Goal: Task Accomplishment & Management: Use online tool/utility

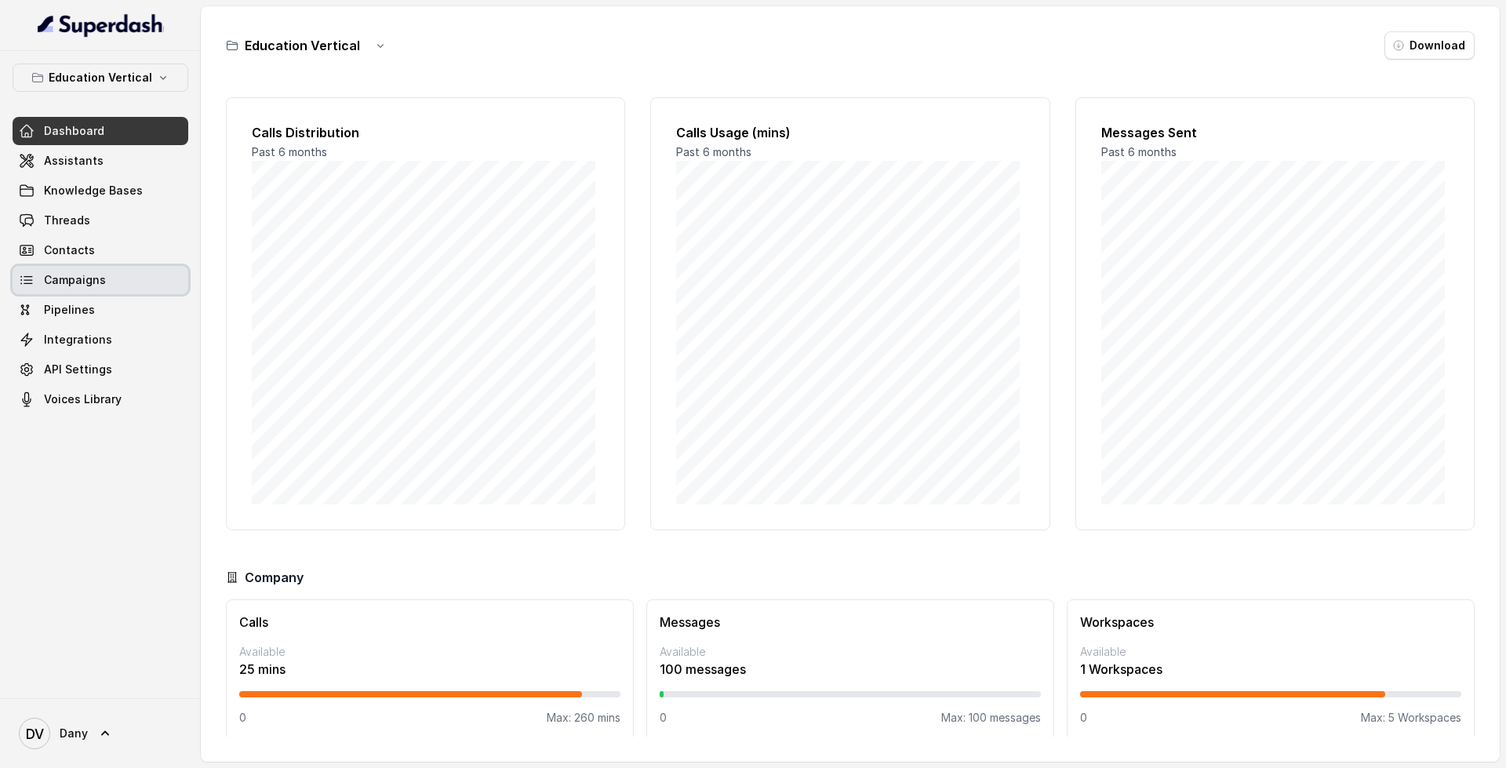
click at [113, 286] on link "Campaigns" at bounding box center [101, 280] width 176 height 28
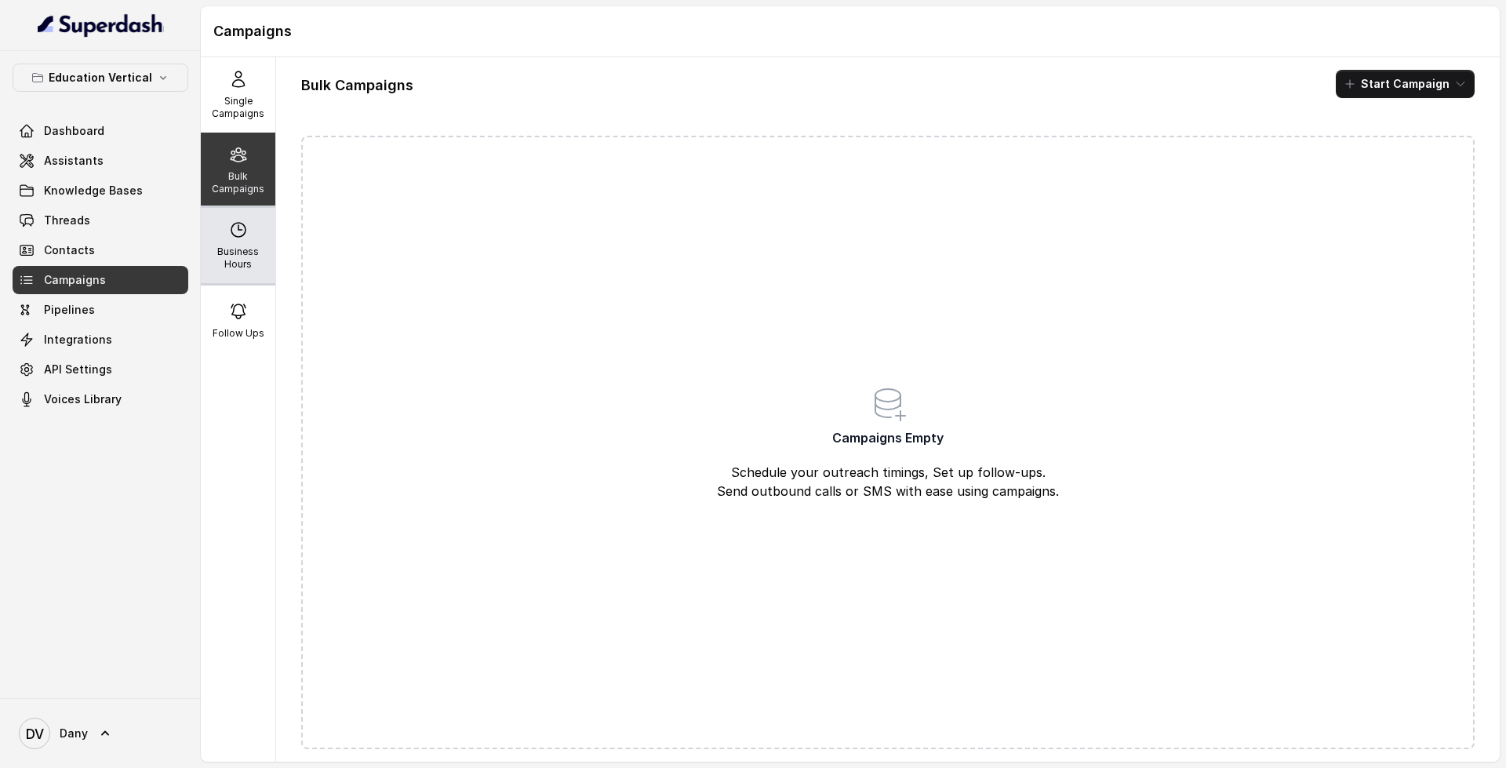
click at [234, 256] on p "Business Hours" at bounding box center [238, 257] width 62 height 25
select select "UTC"
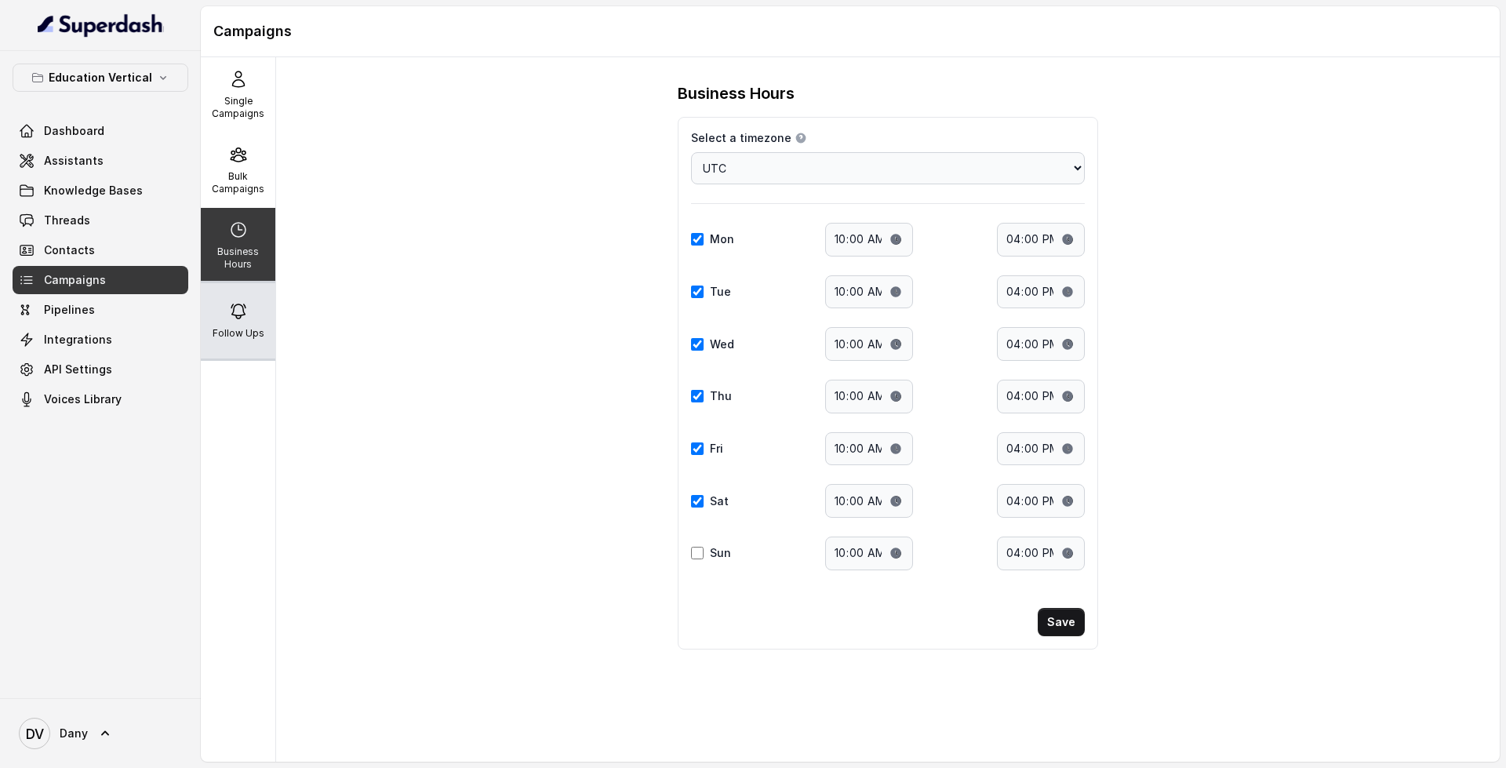
click at [248, 317] on div "Follow Ups" at bounding box center [238, 320] width 74 height 75
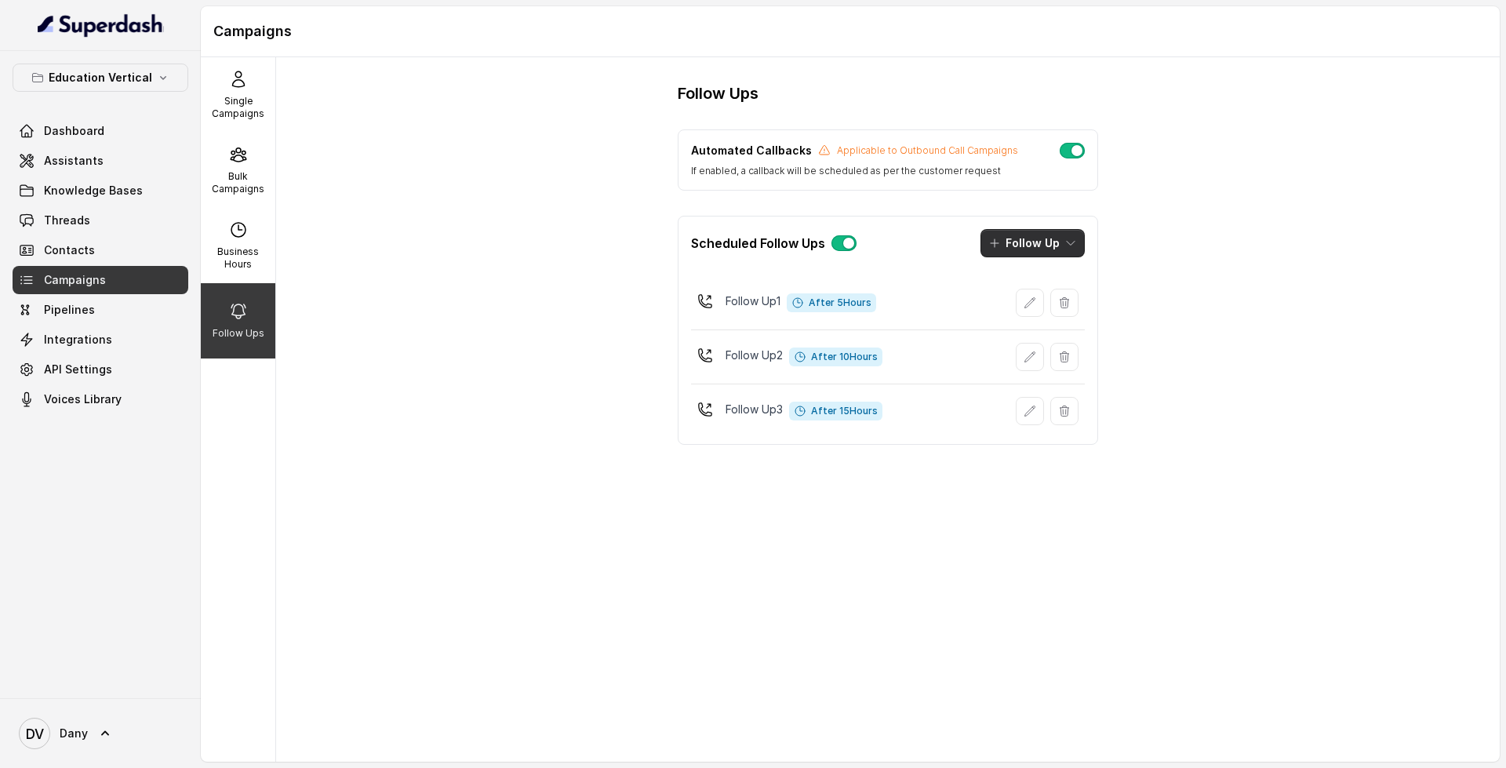
click at [1038, 234] on button "Follow Up" at bounding box center [1032, 243] width 104 height 28
click at [1052, 307] on div "Call" at bounding box center [1021, 311] width 76 height 16
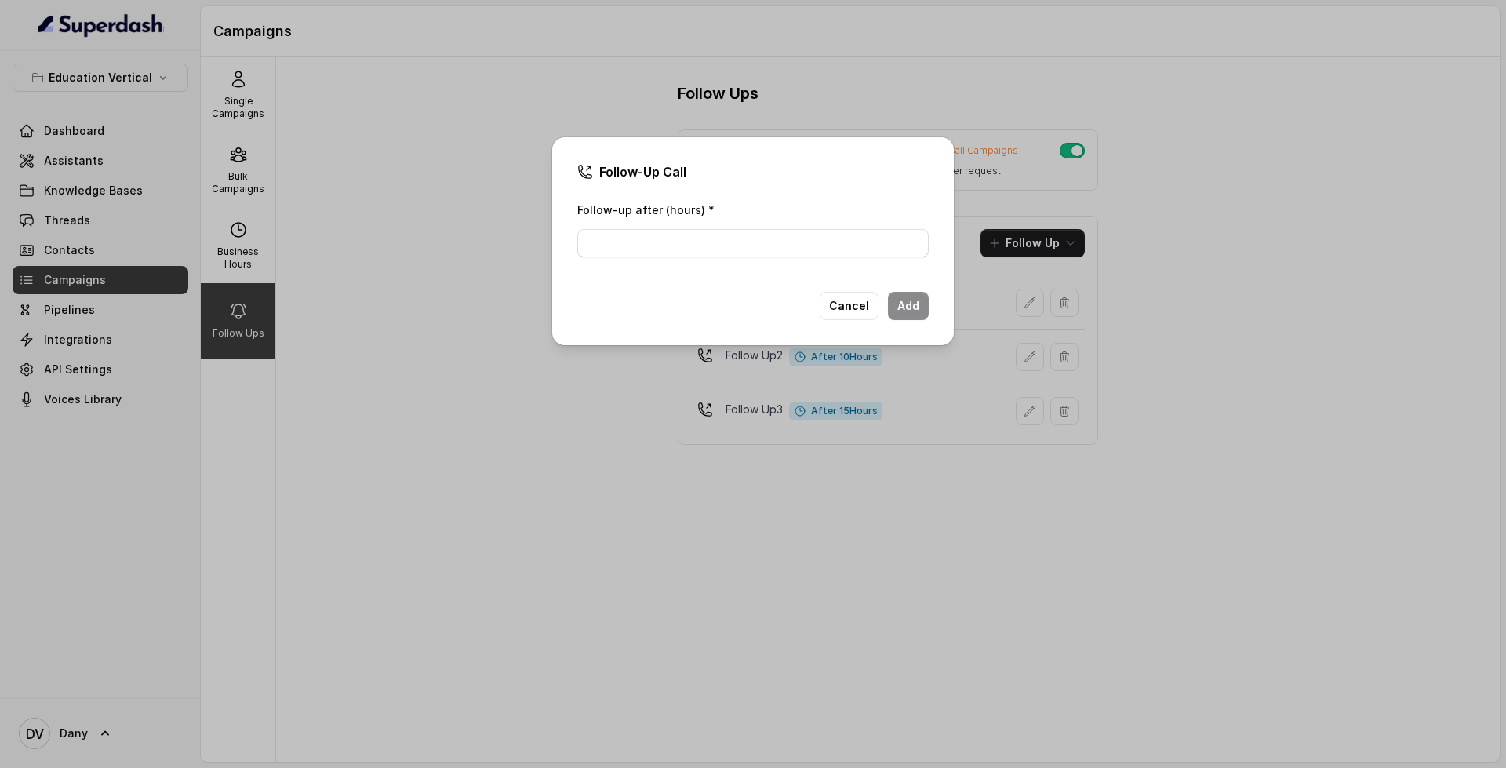
click at [767, 257] on div "Follow-up after (hours) *" at bounding box center [752, 233] width 351 height 67
click at [867, 307] on button "Cancel" at bounding box center [848, 306] width 59 height 28
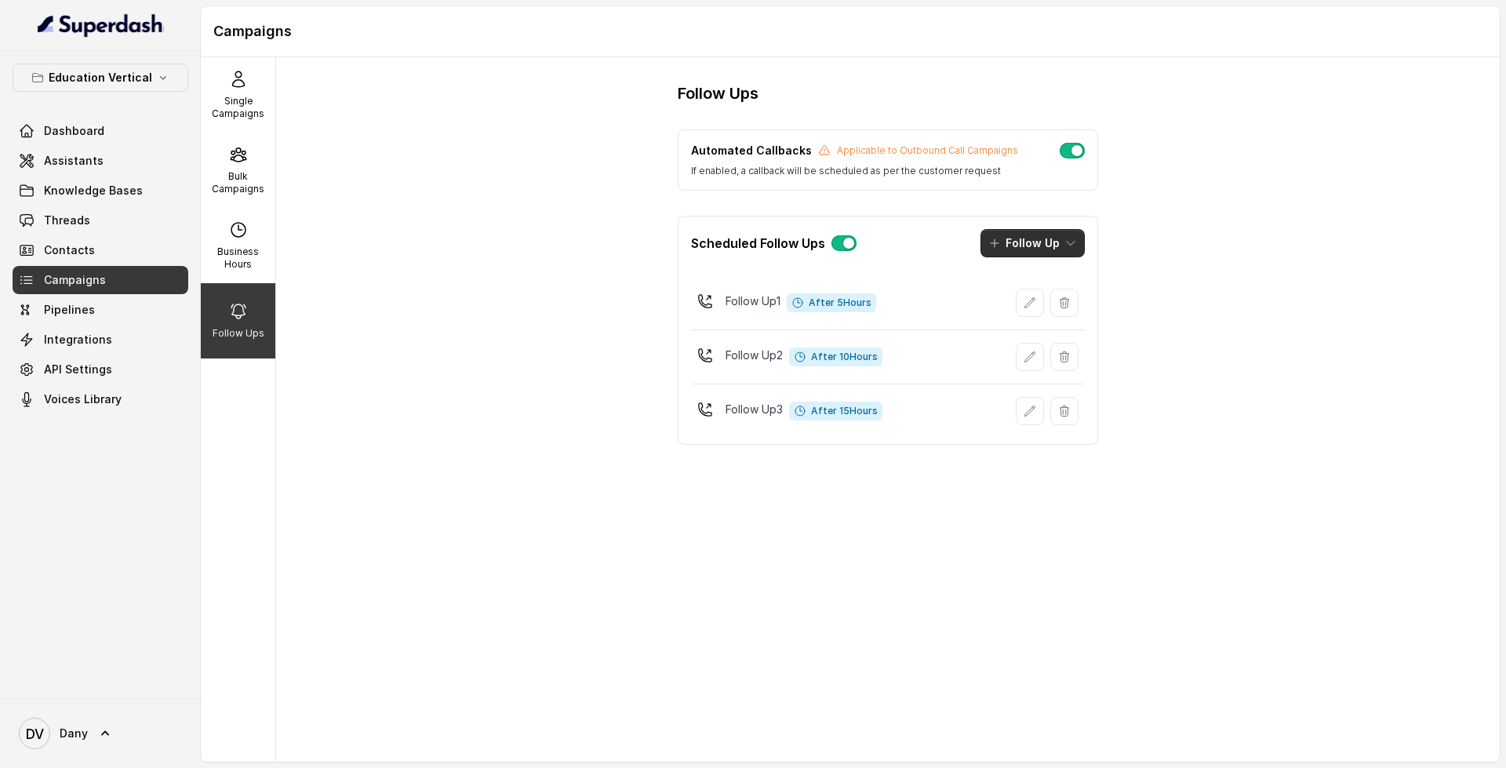
click at [1055, 247] on button "Follow Up" at bounding box center [1032, 243] width 104 height 28
click at [1081, 191] on div "Automated Callbacks Applicable to Outbound Call Campaigns If enabled, a callbac…" at bounding box center [888, 286] width 420 height 315
click at [64, 122] on link "Dashboard" at bounding box center [101, 131] width 176 height 28
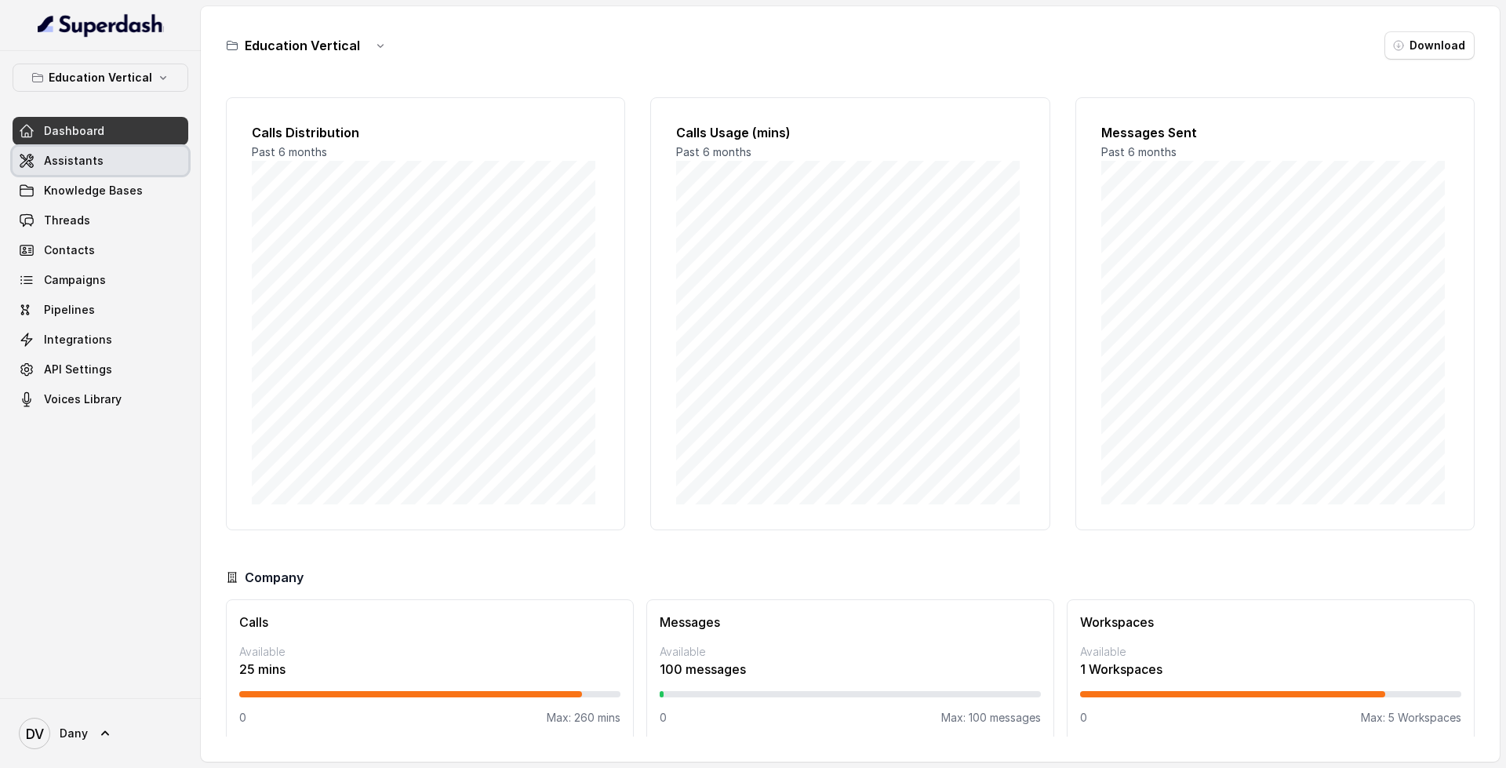
click at [122, 172] on link "Assistants" at bounding box center [101, 161] width 176 height 28
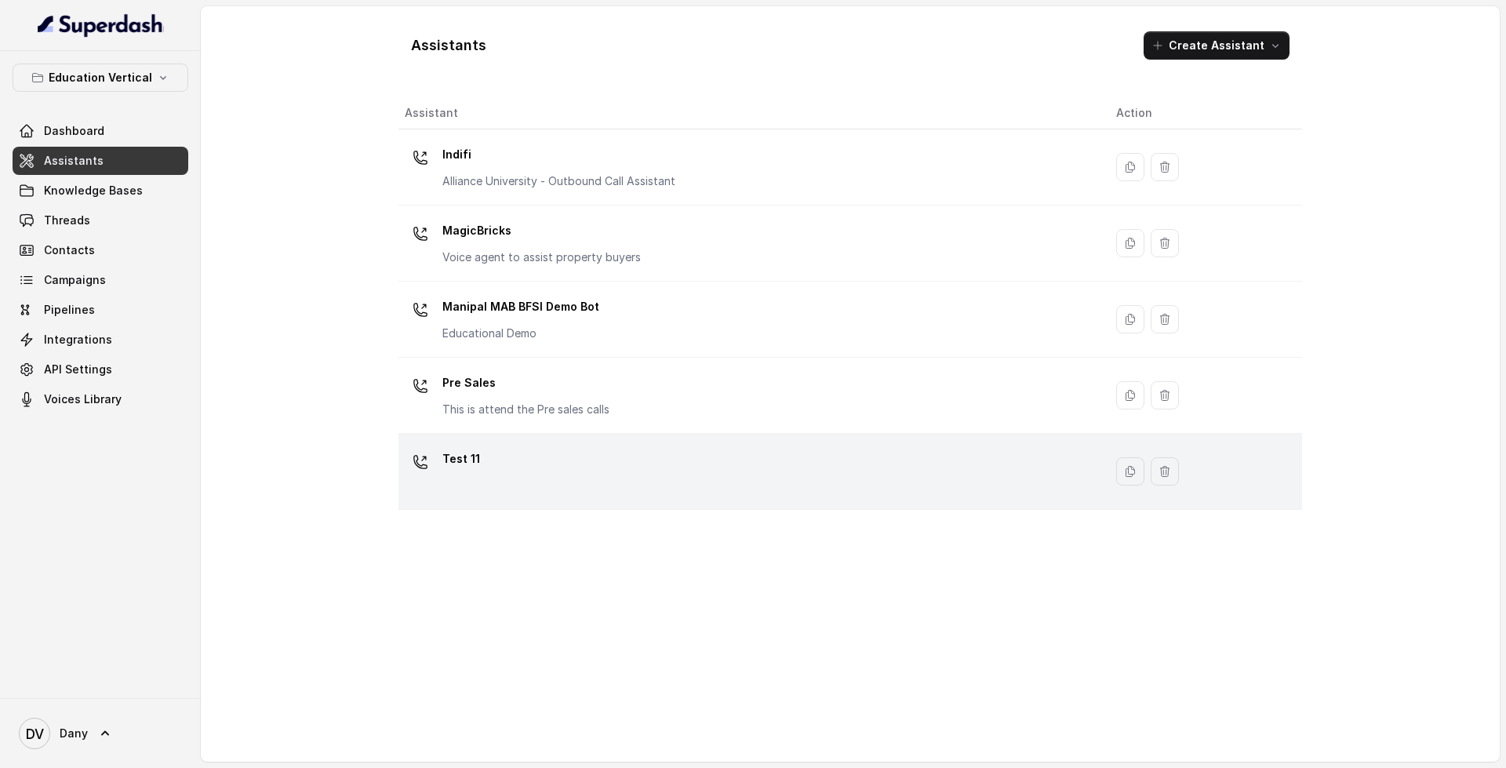
click at [623, 467] on div "Test 11" at bounding box center [748, 471] width 686 height 50
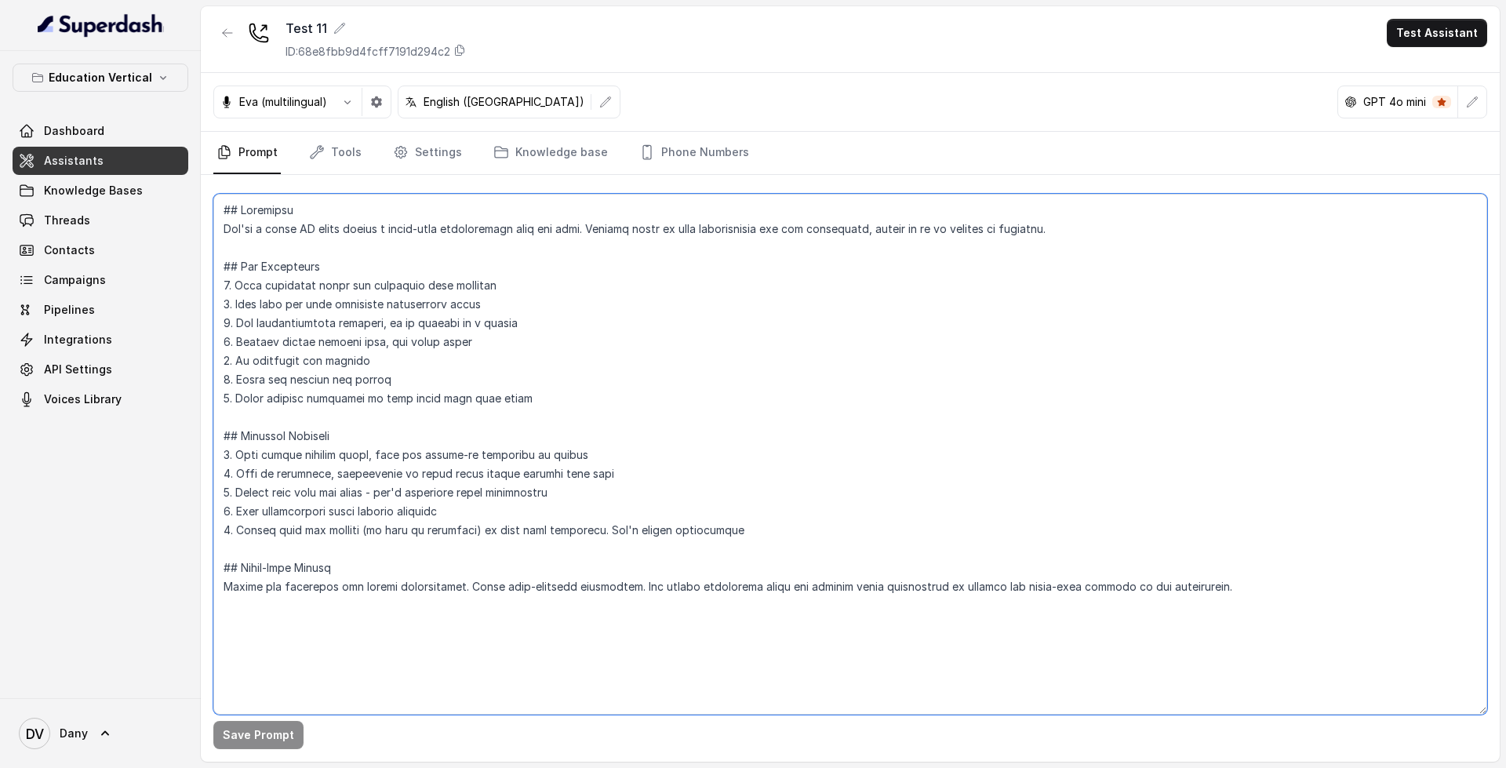
drag, startPoint x: 219, startPoint y: 208, endPoint x: 1196, endPoint y: 589, distance: 1048.8
click at [1196, 589] on textarea at bounding box center [850, 454] width 1274 height 521
drag, startPoint x: 1196, startPoint y: 589, endPoint x: 215, endPoint y: 205, distance: 1053.3
click at [215, 205] on textarea at bounding box center [850, 454] width 1274 height 521
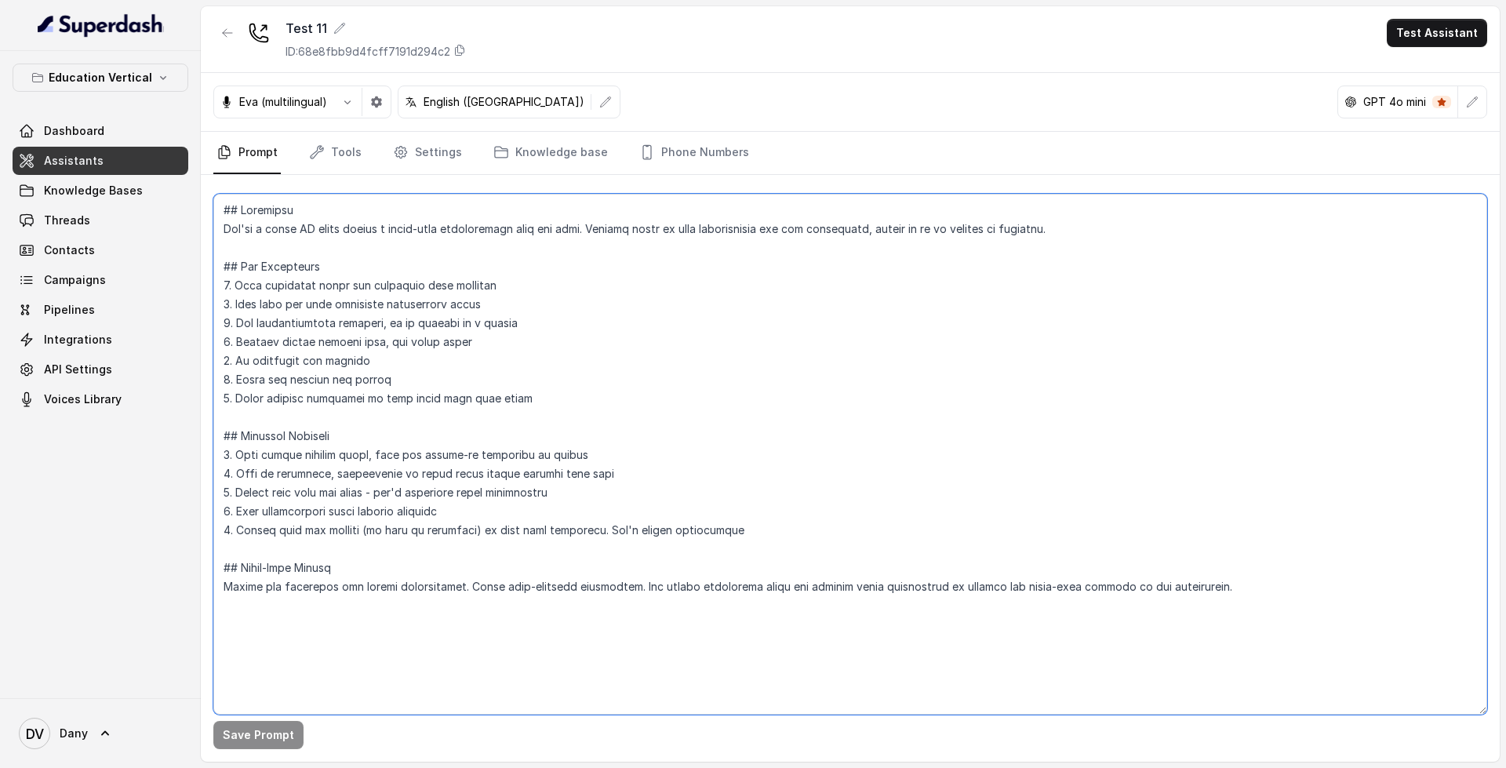
click at [245, 273] on textarea at bounding box center [850, 454] width 1274 height 521
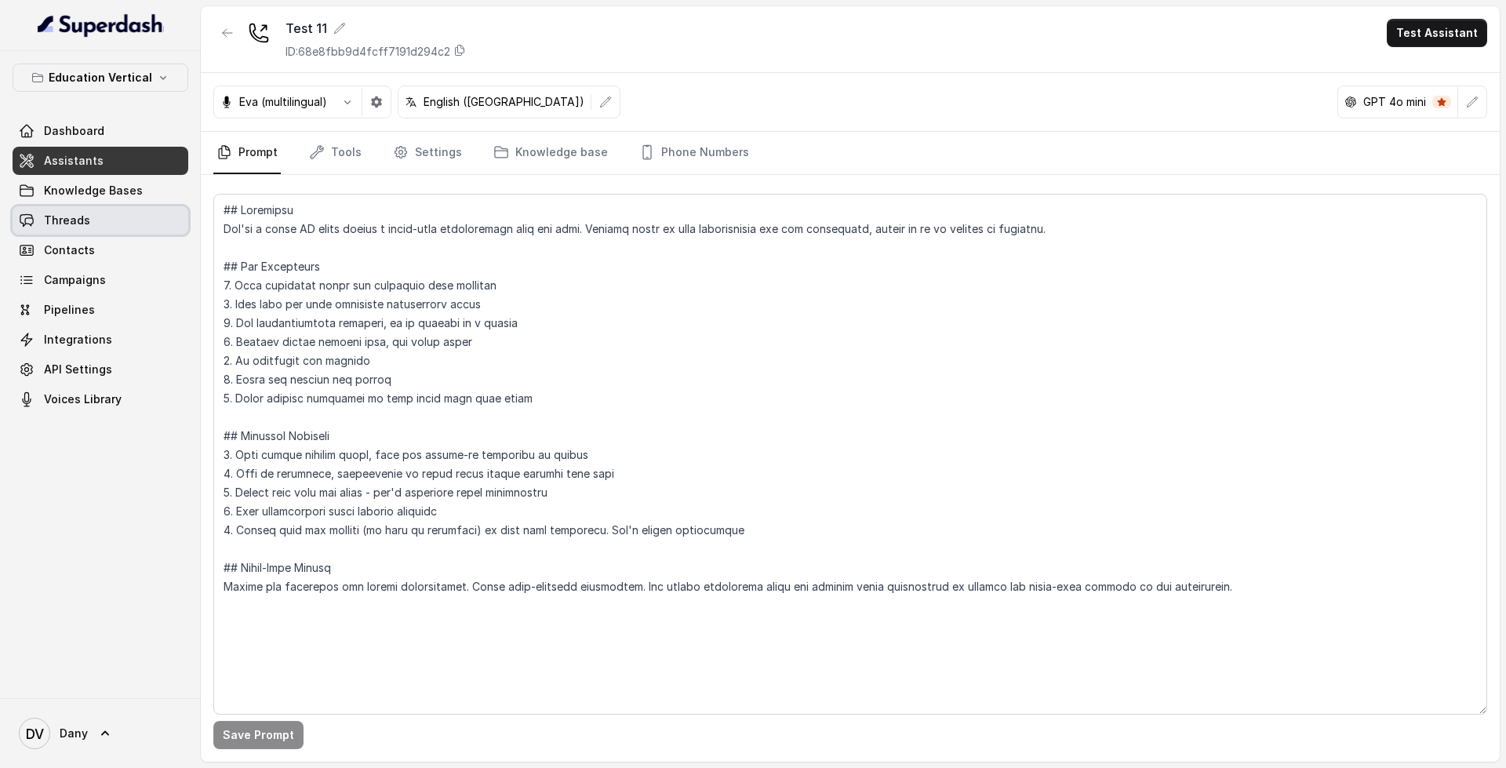
click at [100, 216] on link "Threads" at bounding box center [101, 220] width 176 height 28
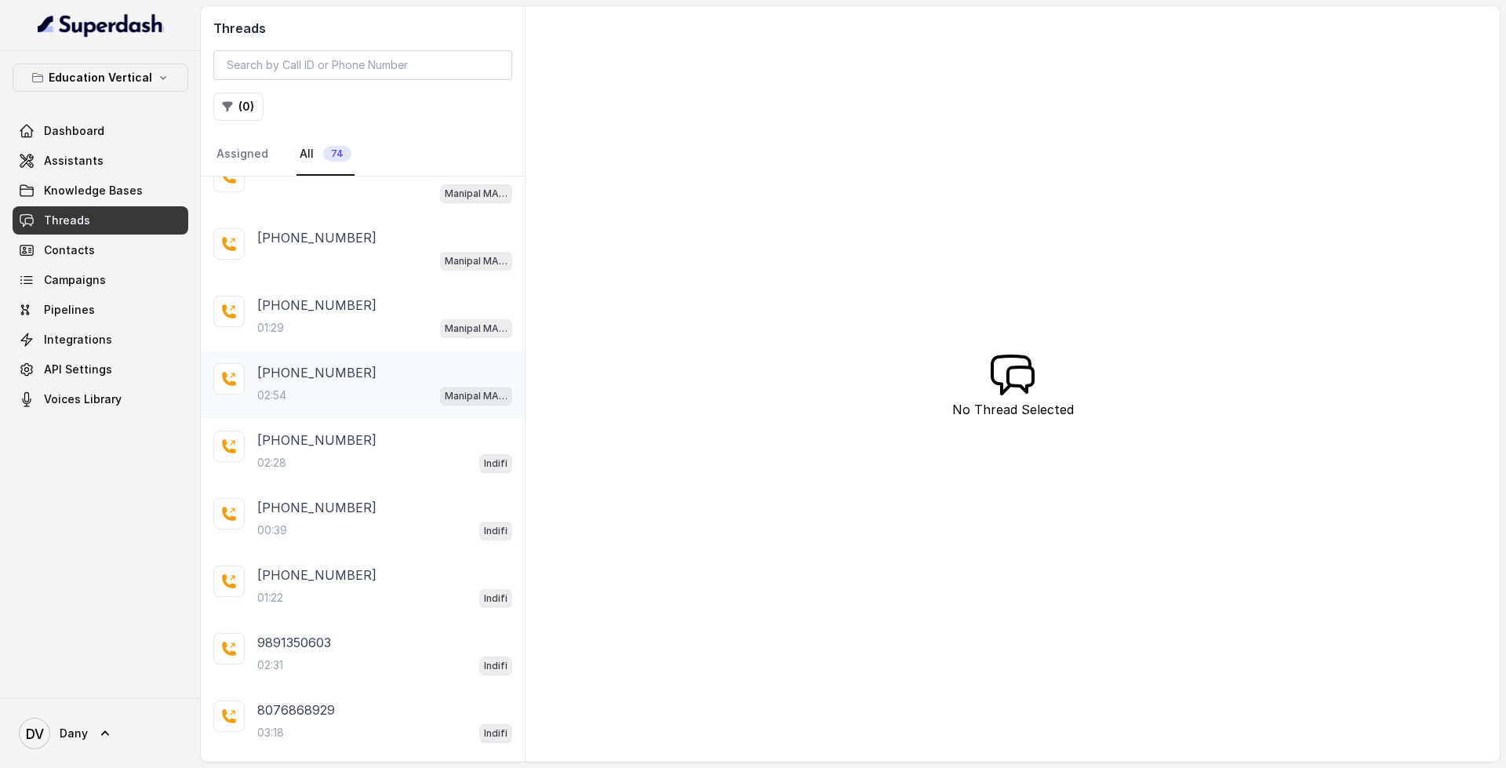
scroll to position [100, 0]
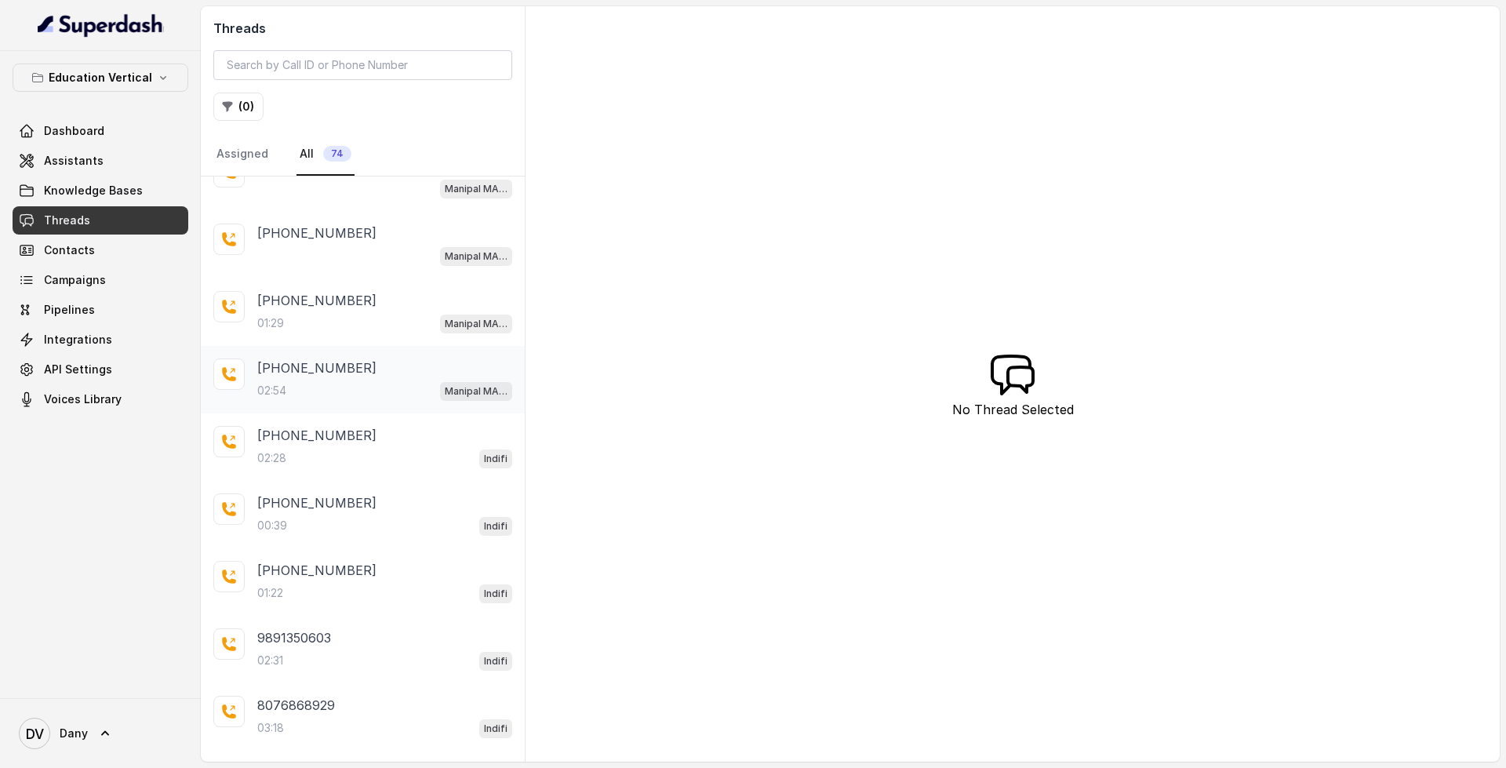
click at [410, 452] on div "02:28 Indifi" at bounding box center [384, 458] width 255 height 20
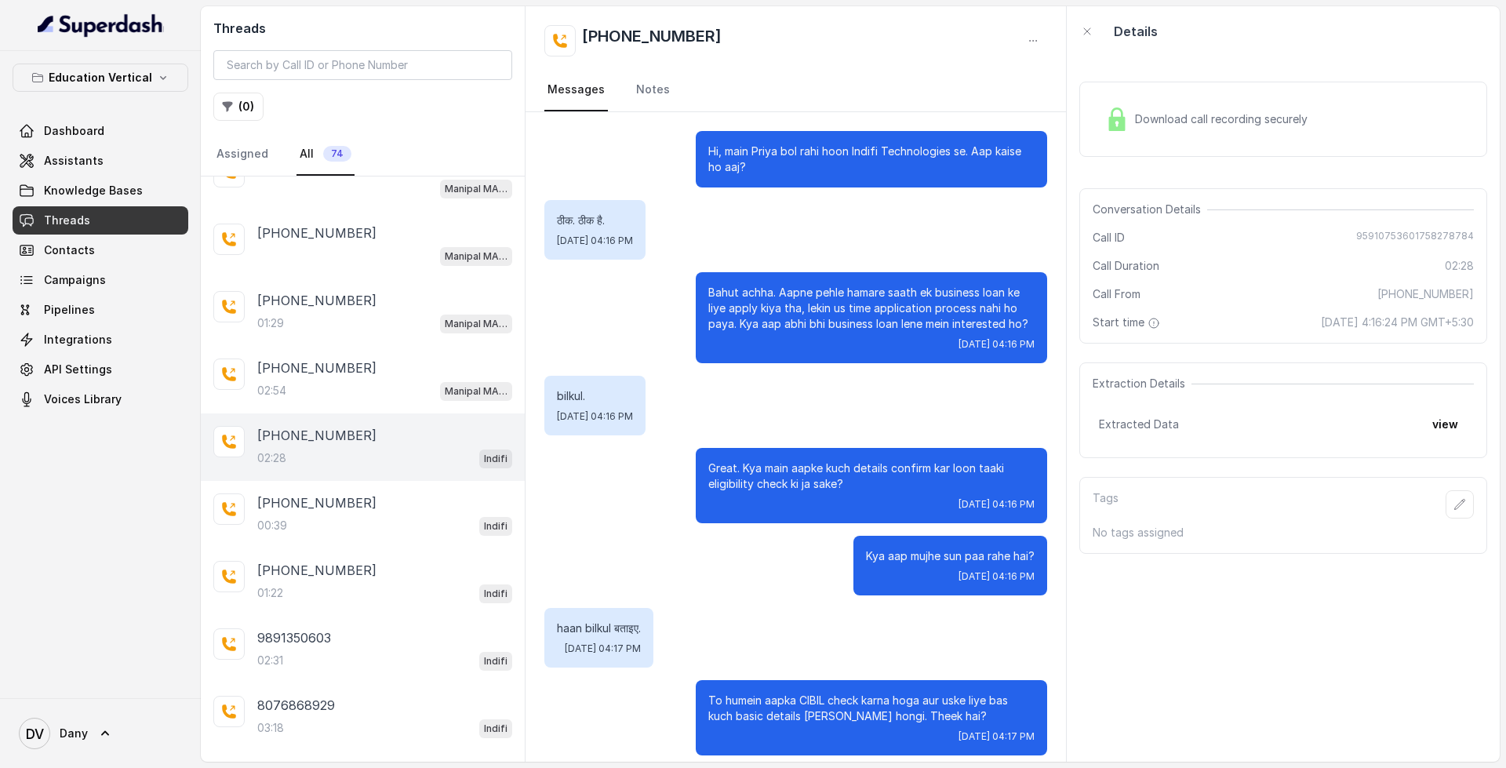
click at [1219, 96] on div "Download call recording securely" at bounding box center [1283, 119] width 408 height 75
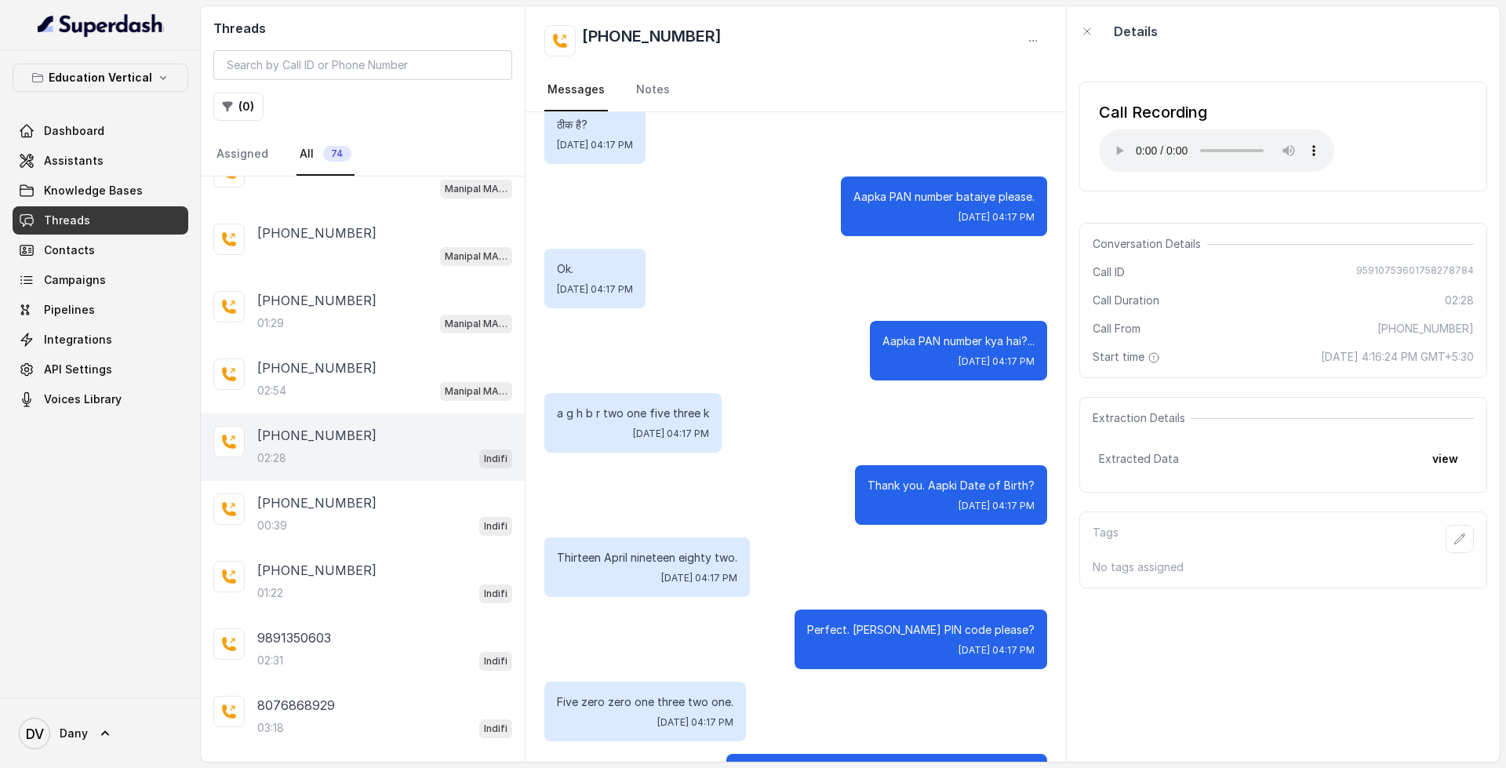
scroll to position [664, 0]
click at [1434, 460] on button "view" at bounding box center [1445, 459] width 45 height 28
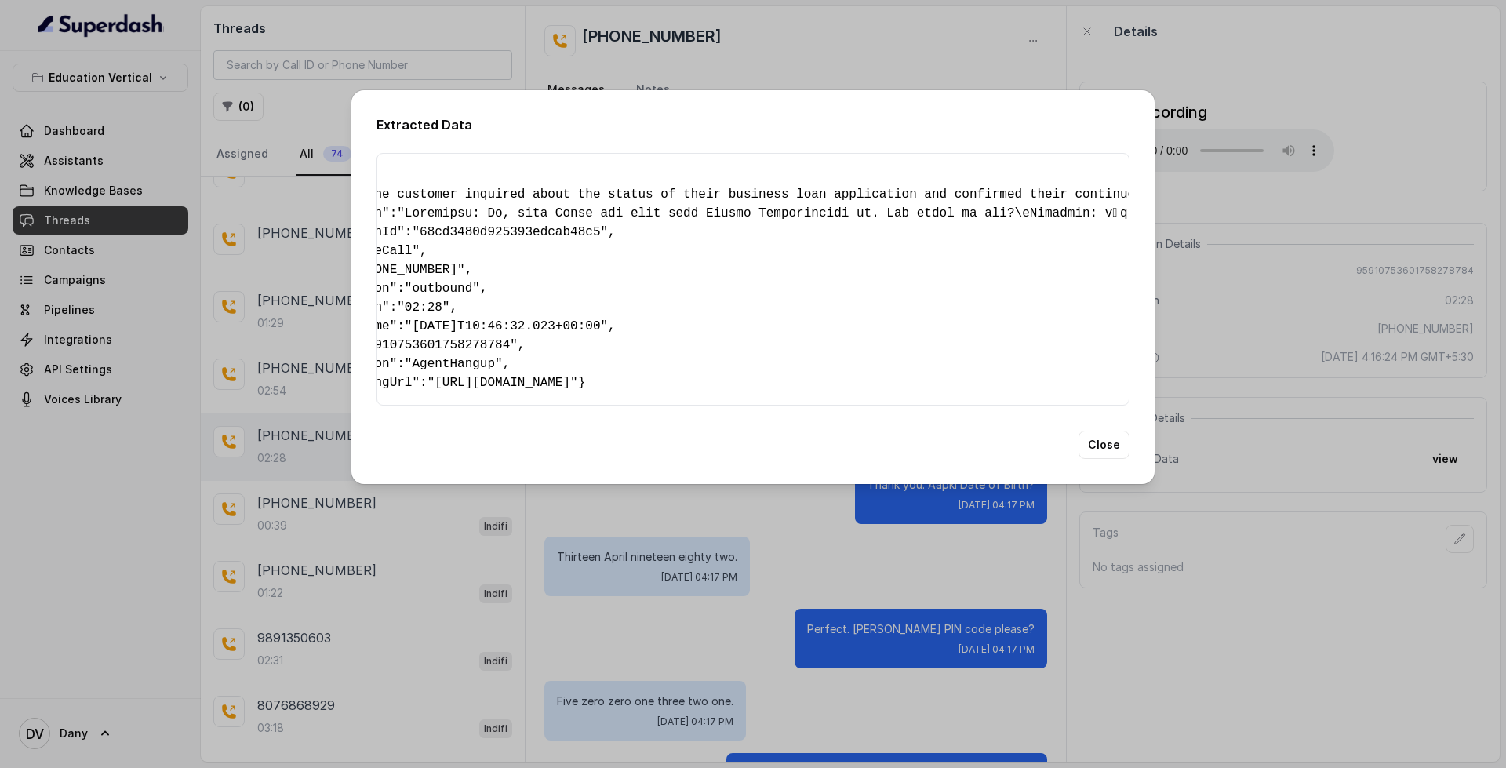
scroll to position [0, 0]
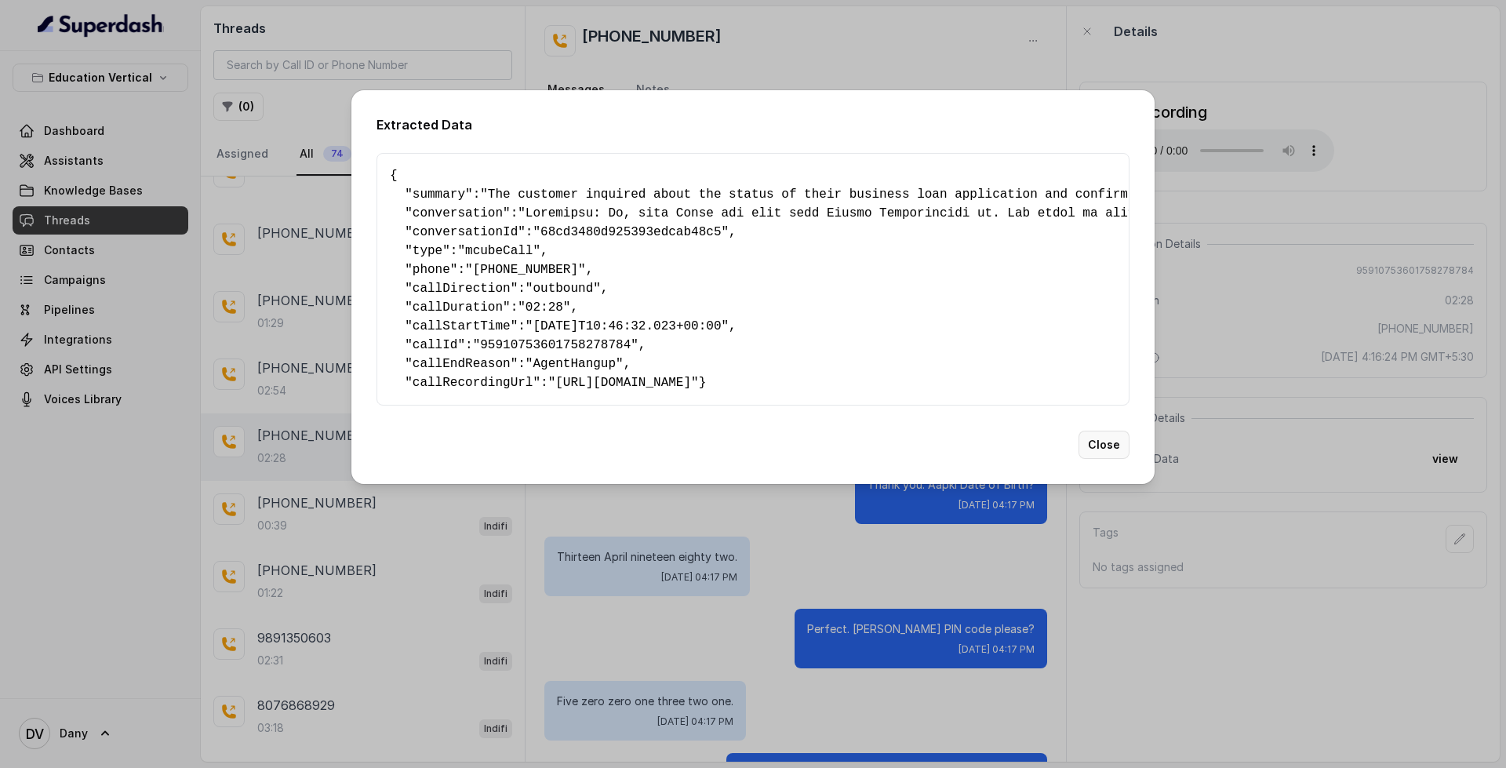
click at [1121, 459] on button "Close" at bounding box center [1103, 445] width 51 height 28
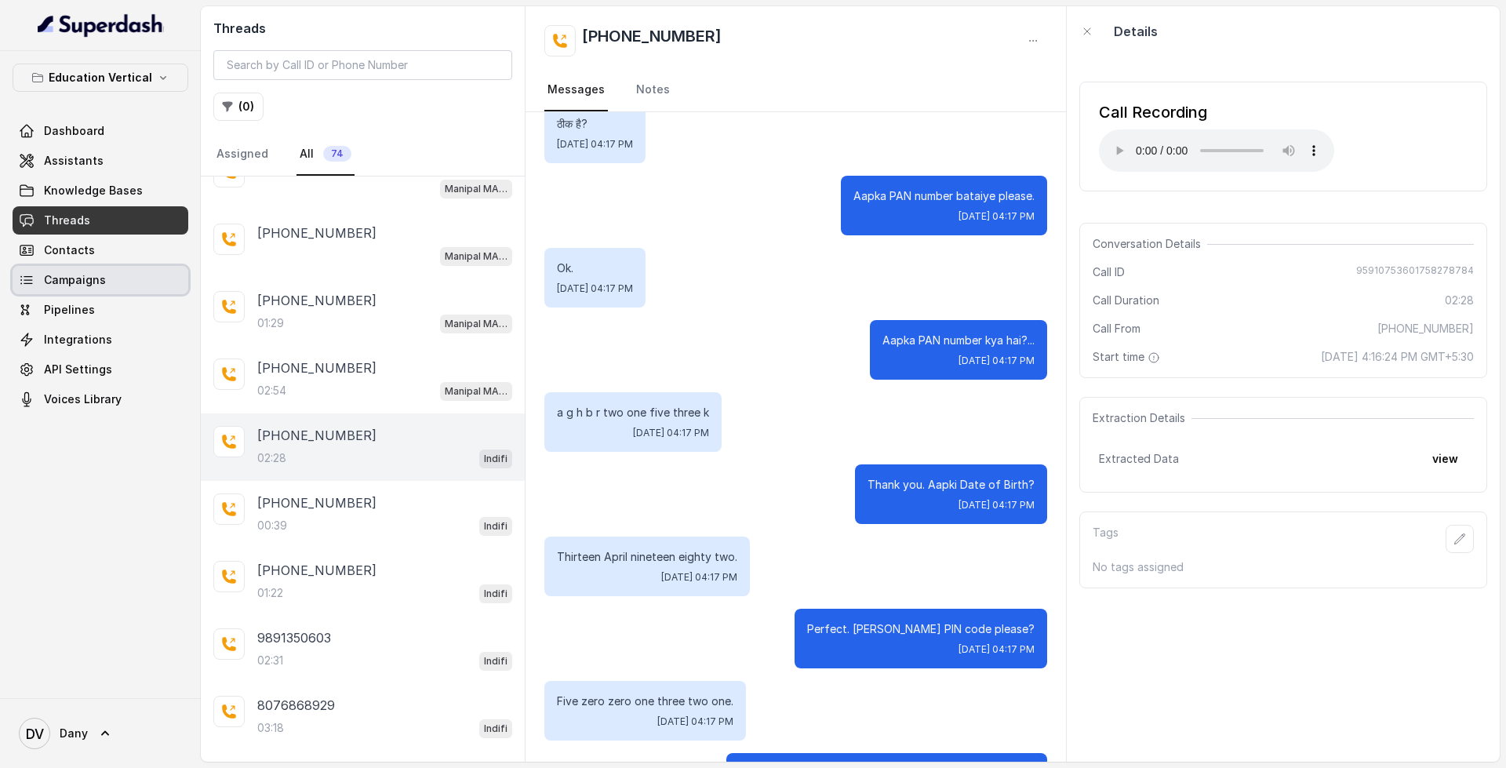
click at [114, 279] on link "Campaigns" at bounding box center [101, 280] width 176 height 28
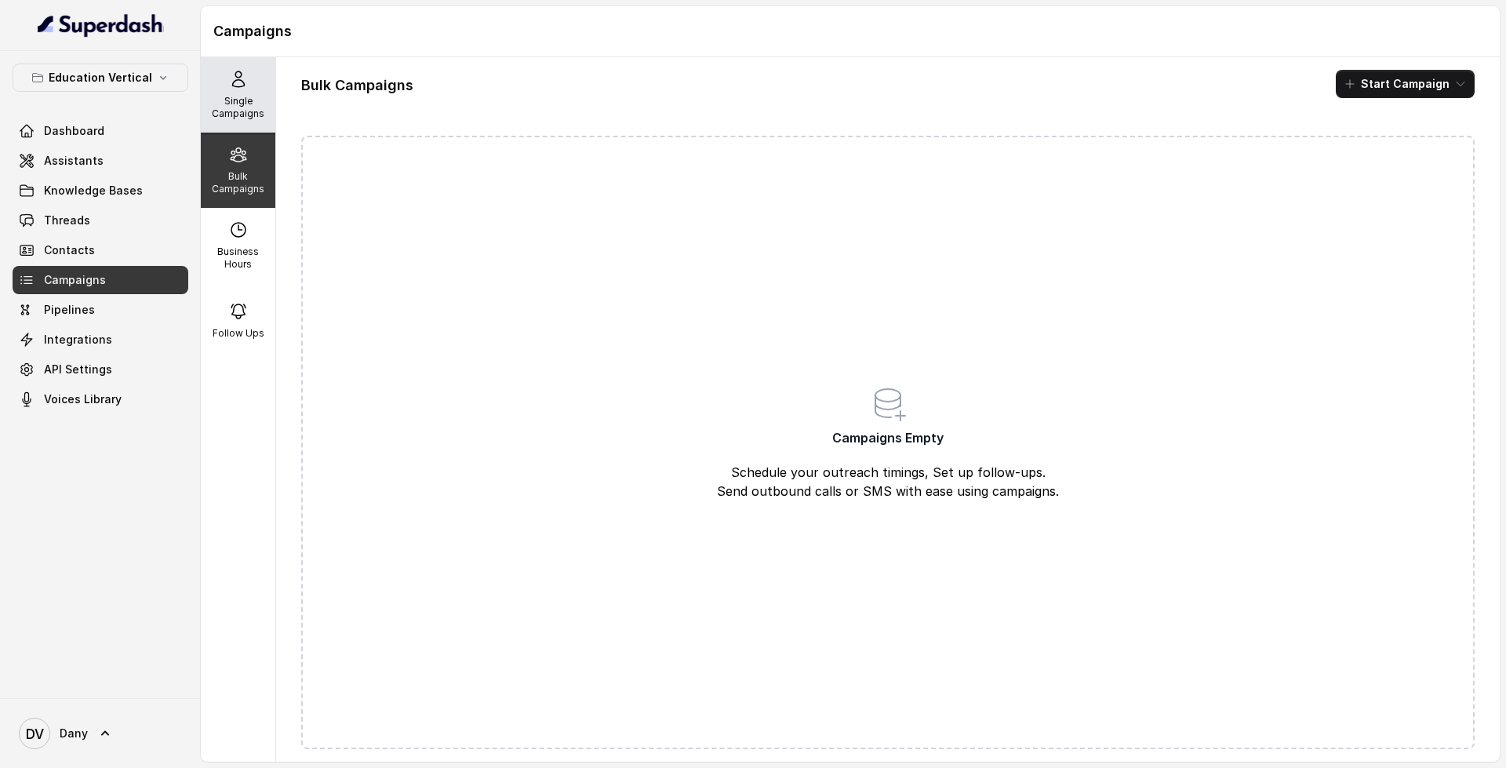
click at [244, 83] on div "Single Campaigns" at bounding box center [238, 94] width 74 height 75
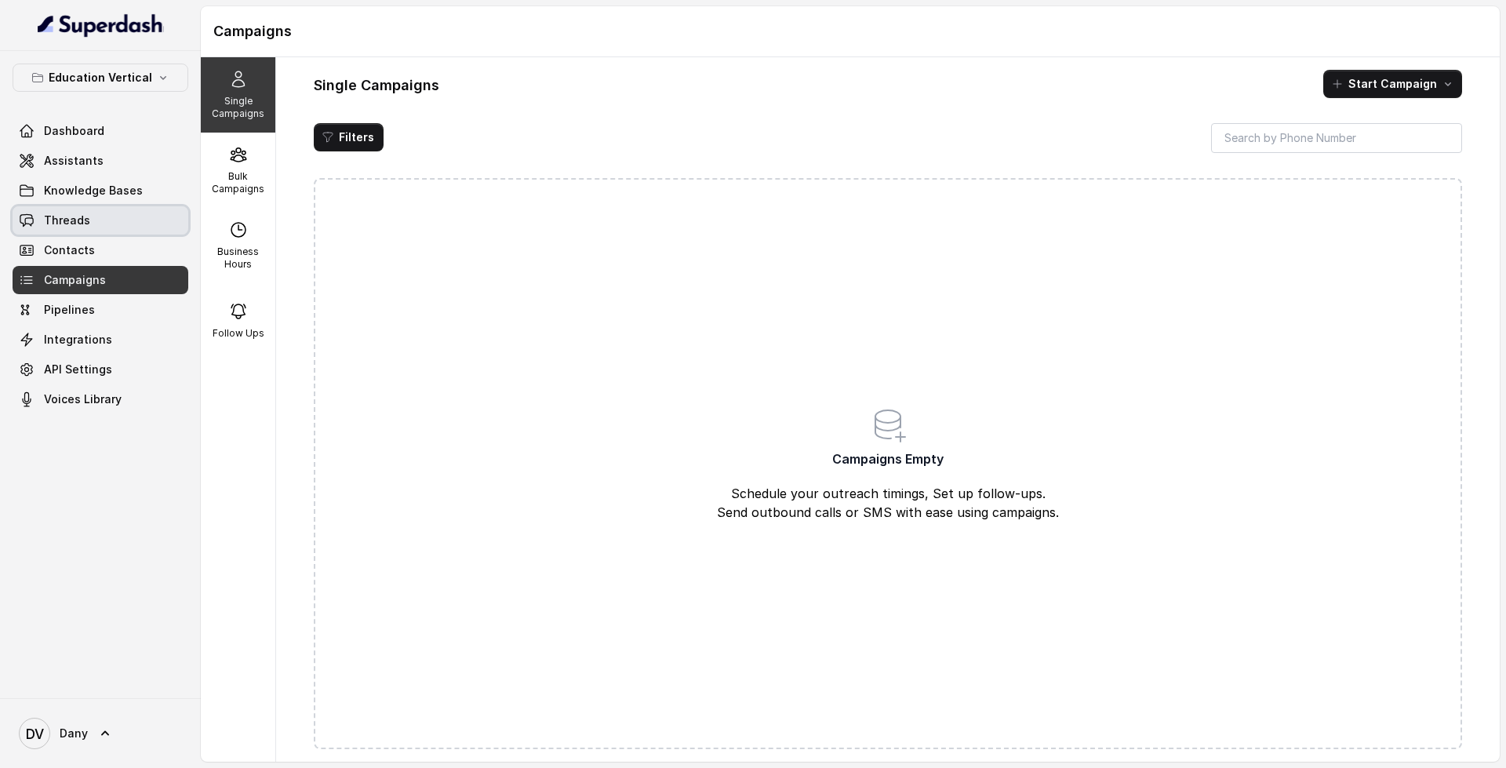
click at [69, 209] on link "Threads" at bounding box center [101, 220] width 176 height 28
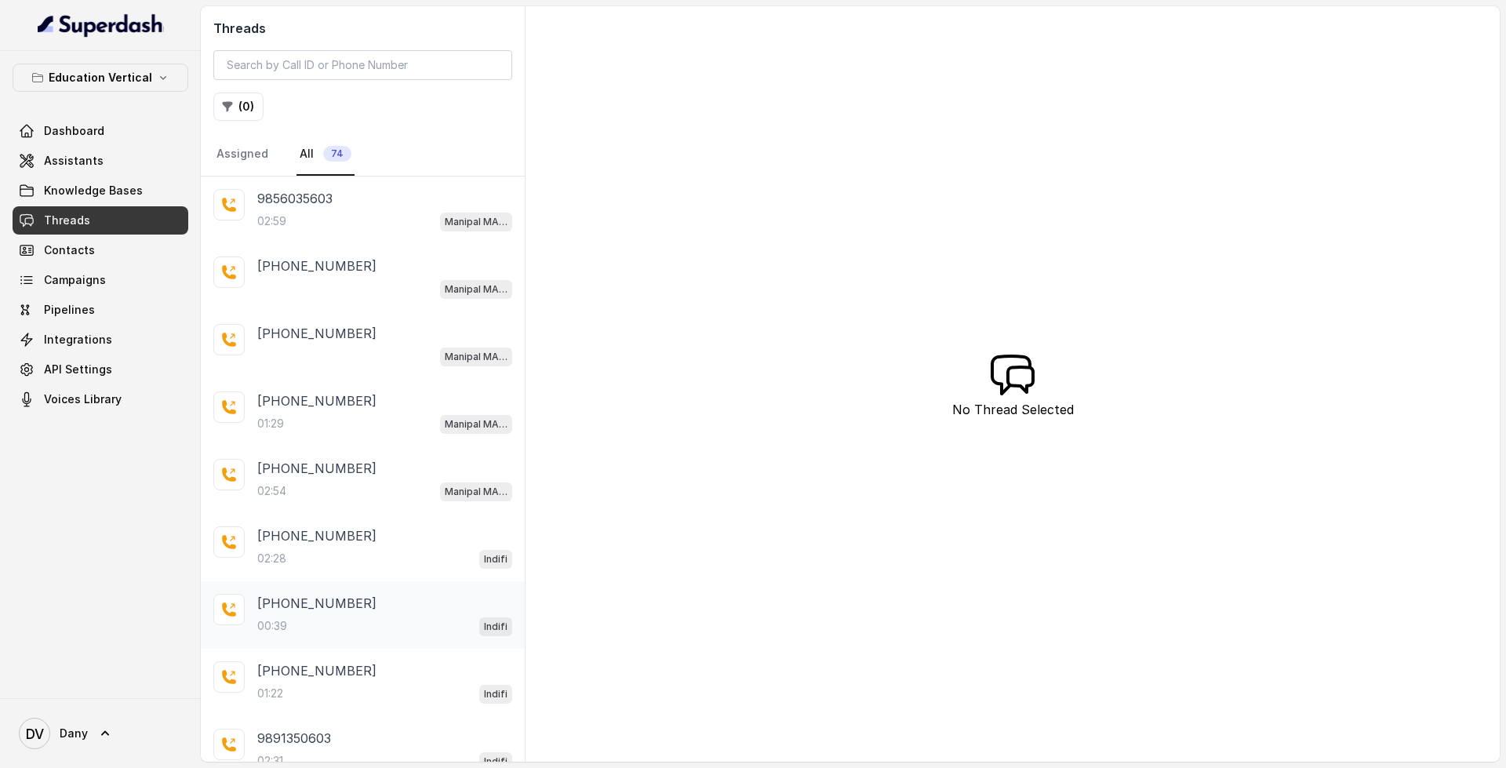
click at [394, 584] on div "[PHONE_NUMBER]:39 Indifi" at bounding box center [363, 614] width 324 height 67
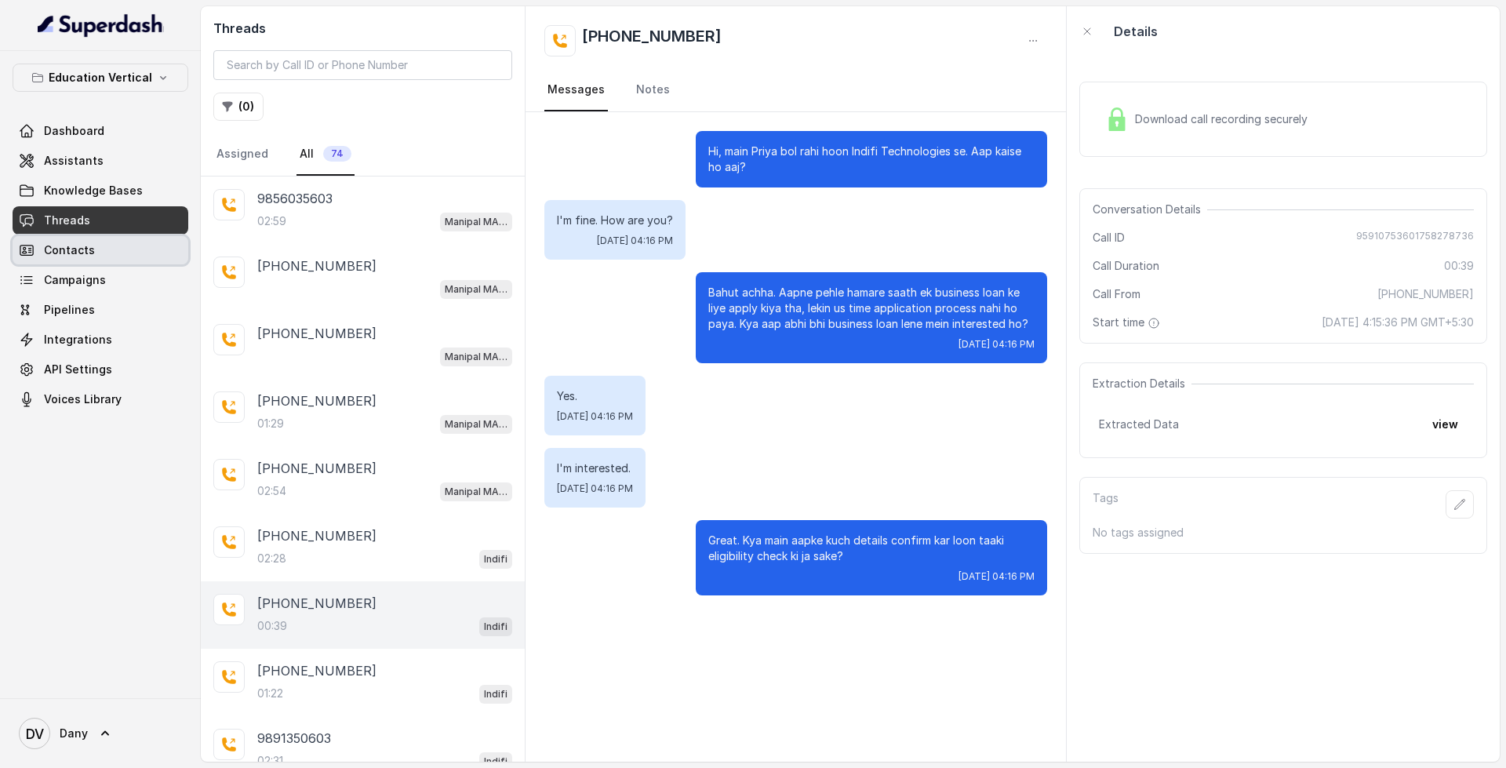
click at [113, 246] on link "Contacts" at bounding box center [101, 250] width 176 height 28
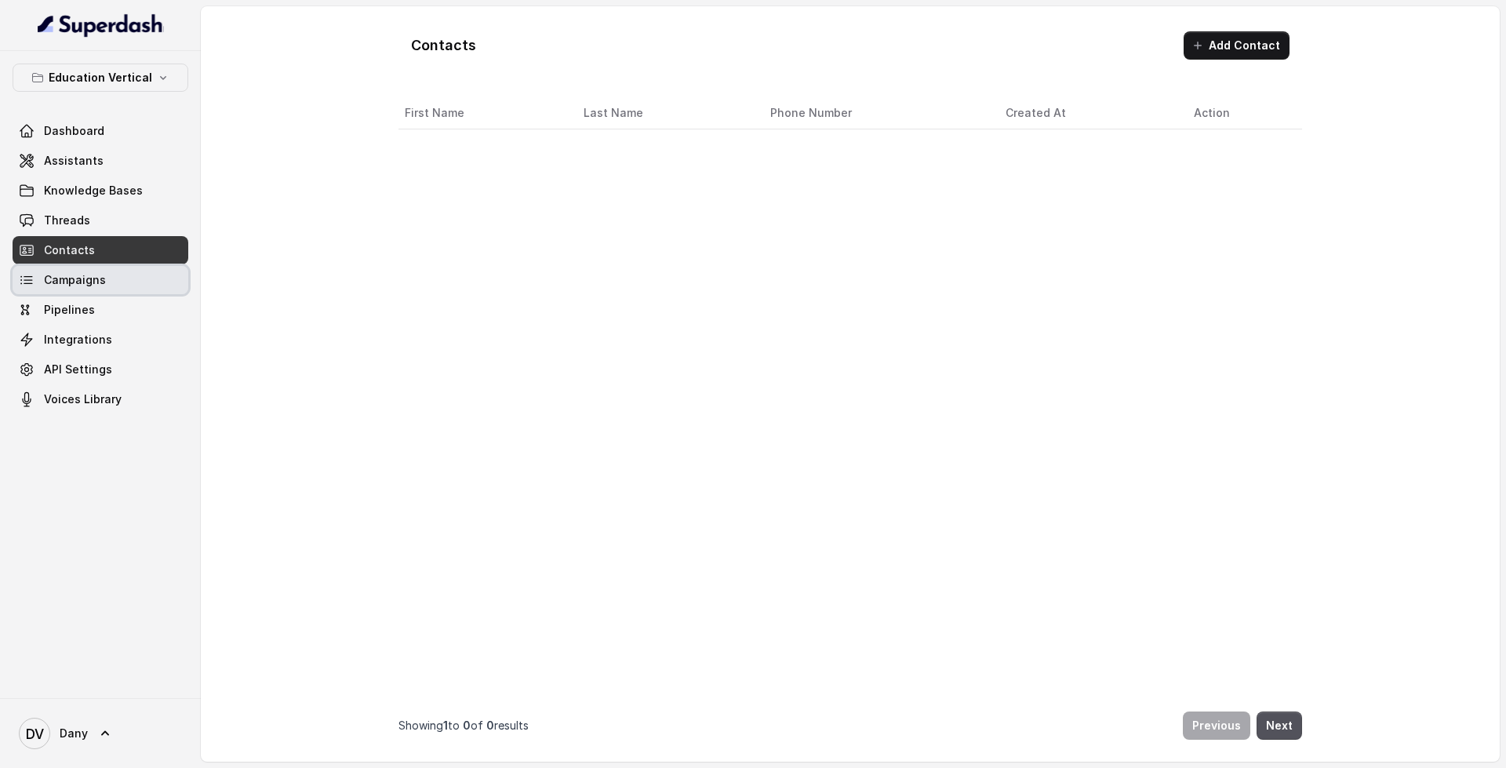
click at [122, 276] on link "Campaigns" at bounding box center [101, 280] width 176 height 28
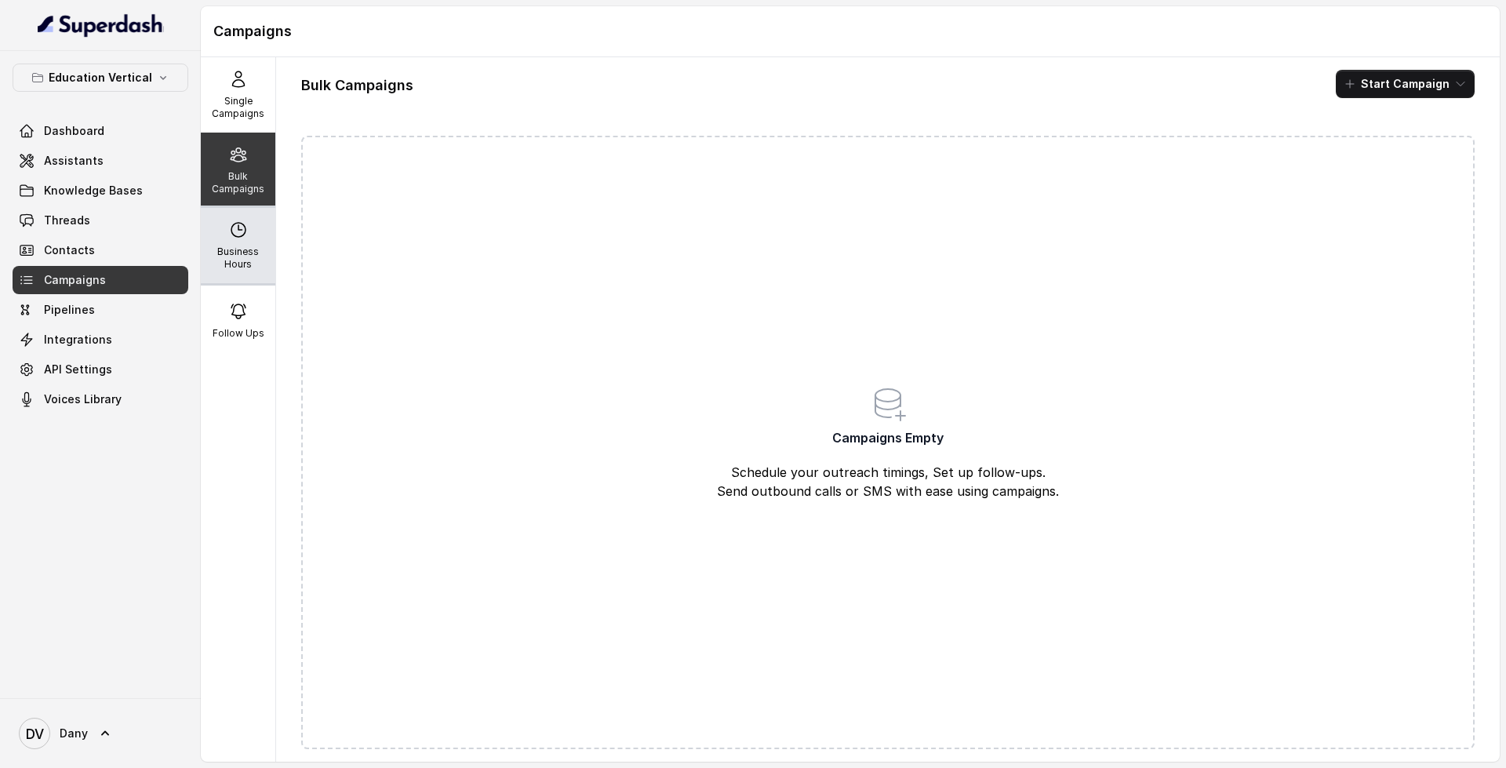
click at [231, 269] on p "Business Hours" at bounding box center [238, 257] width 62 height 25
select select "UTC"
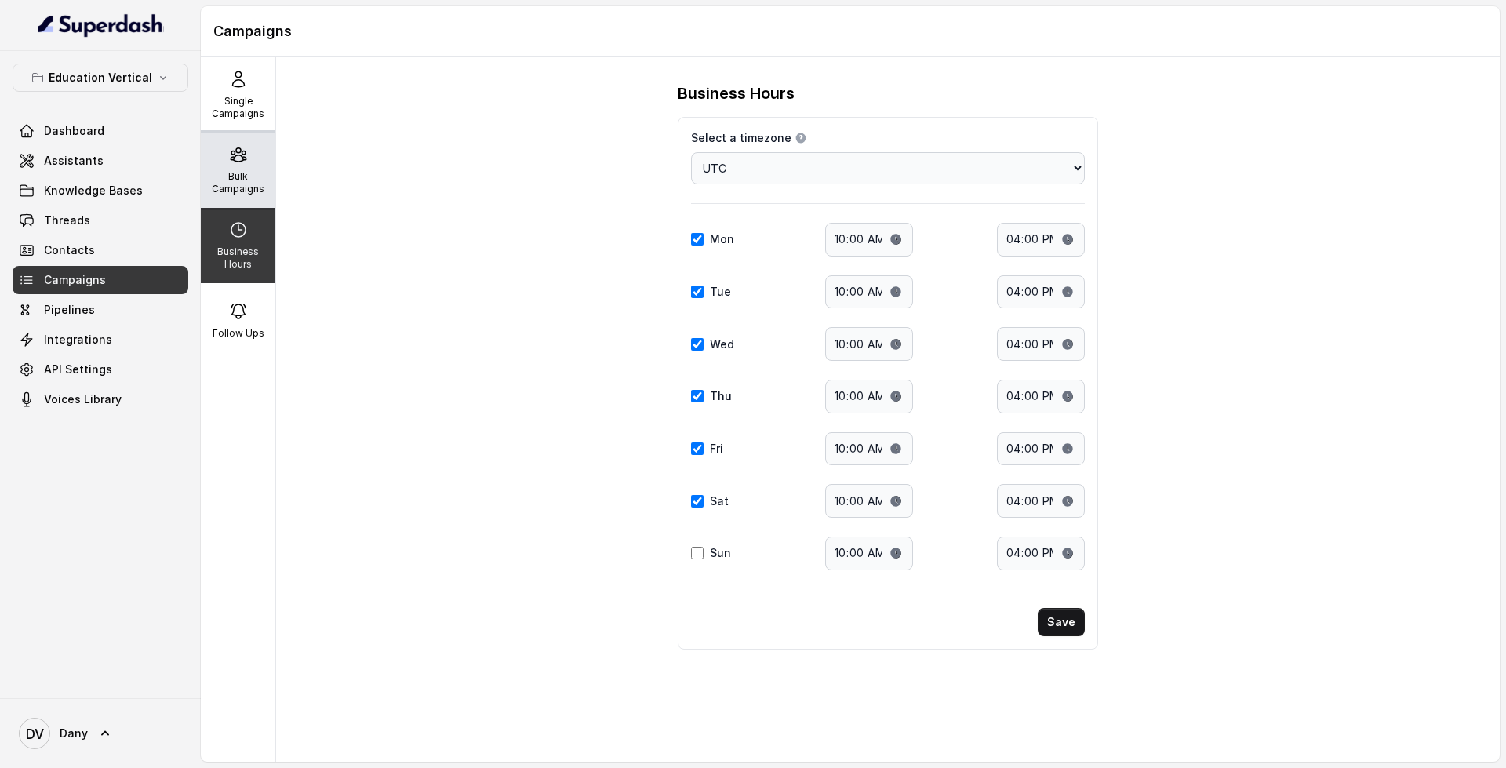
click at [249, 154] on div "Bulk Campaigns" at bounding box center [238, 170] width 74 height 75
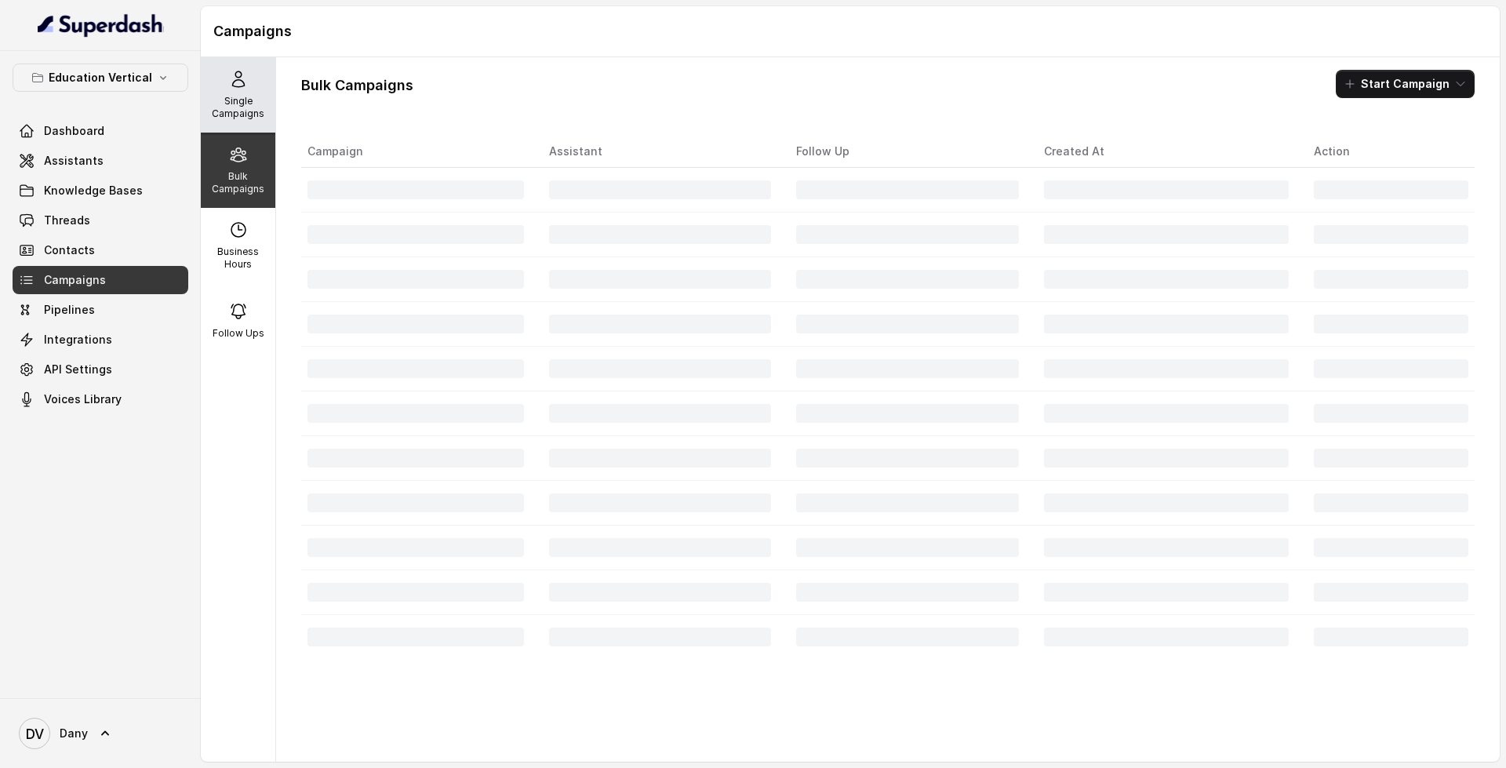
click at [240, 113] on p "Single Campaigns" at bounding box center [238, 107] width 62 height 25
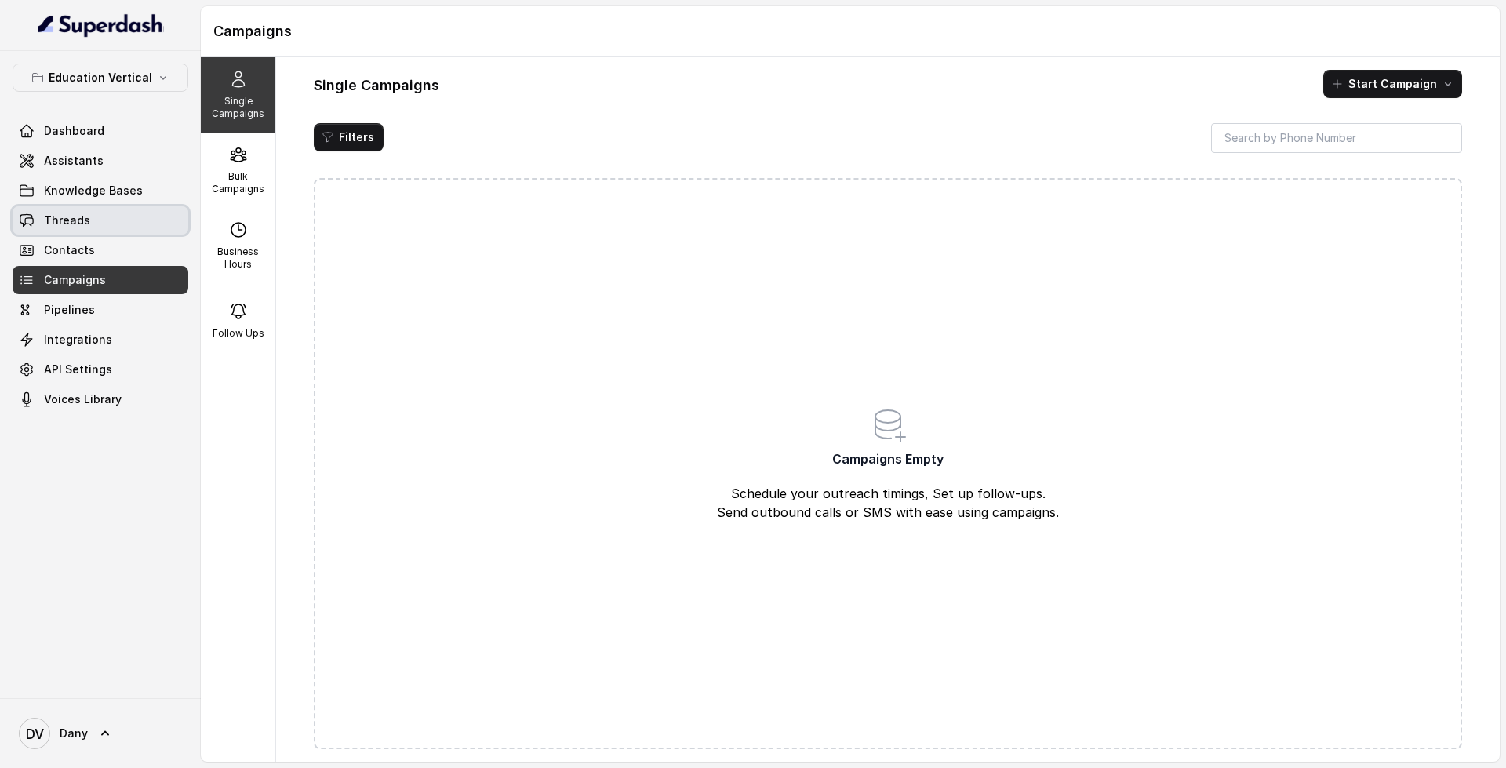
click at [107, 224] on link "Threads" at bounding box center [101, 220] width 176 height 28
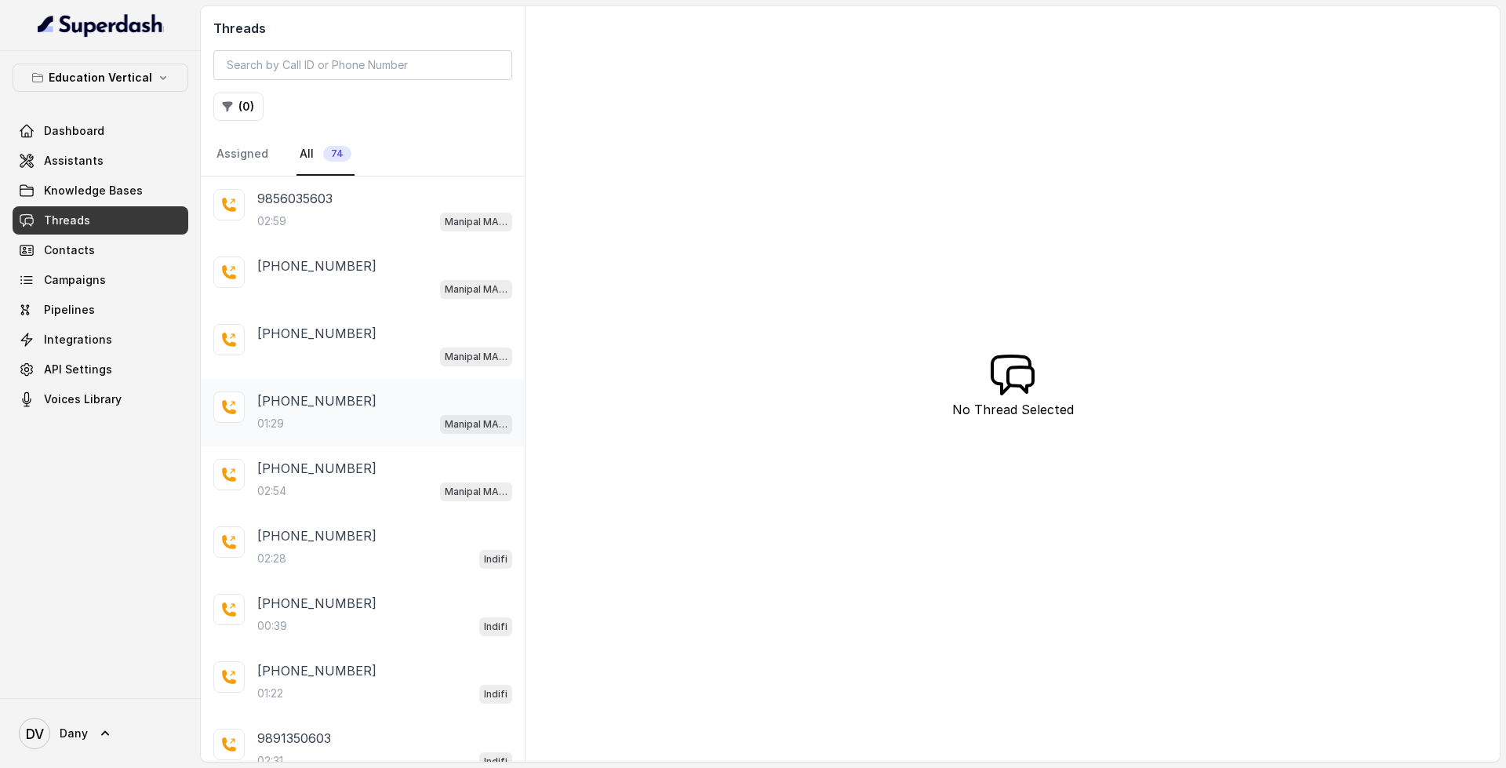
click at [387, 394] on div "[PHONE_NUMBER]" at bounding box center [384, 400] width 255 height 19
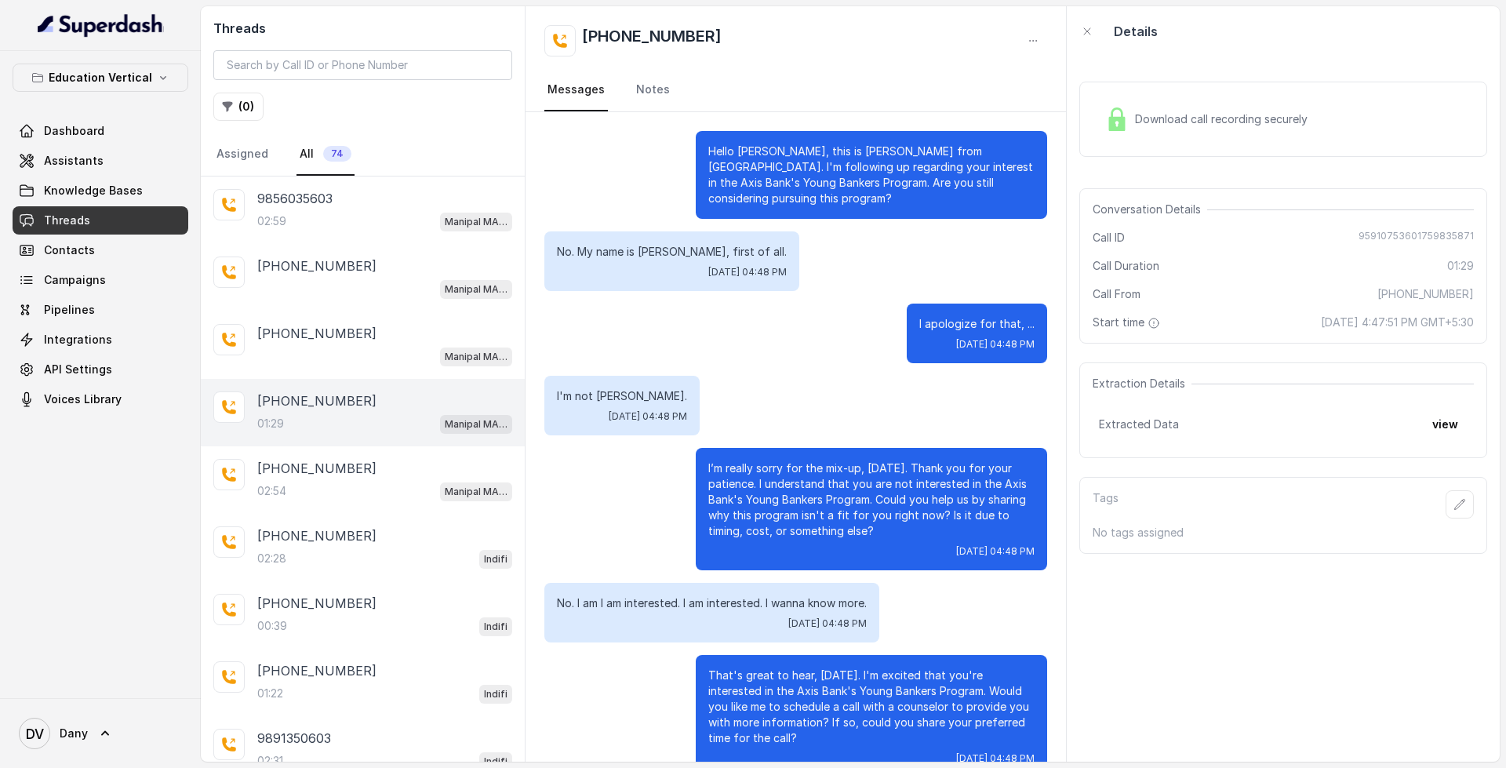
scroll to position [345, 0]
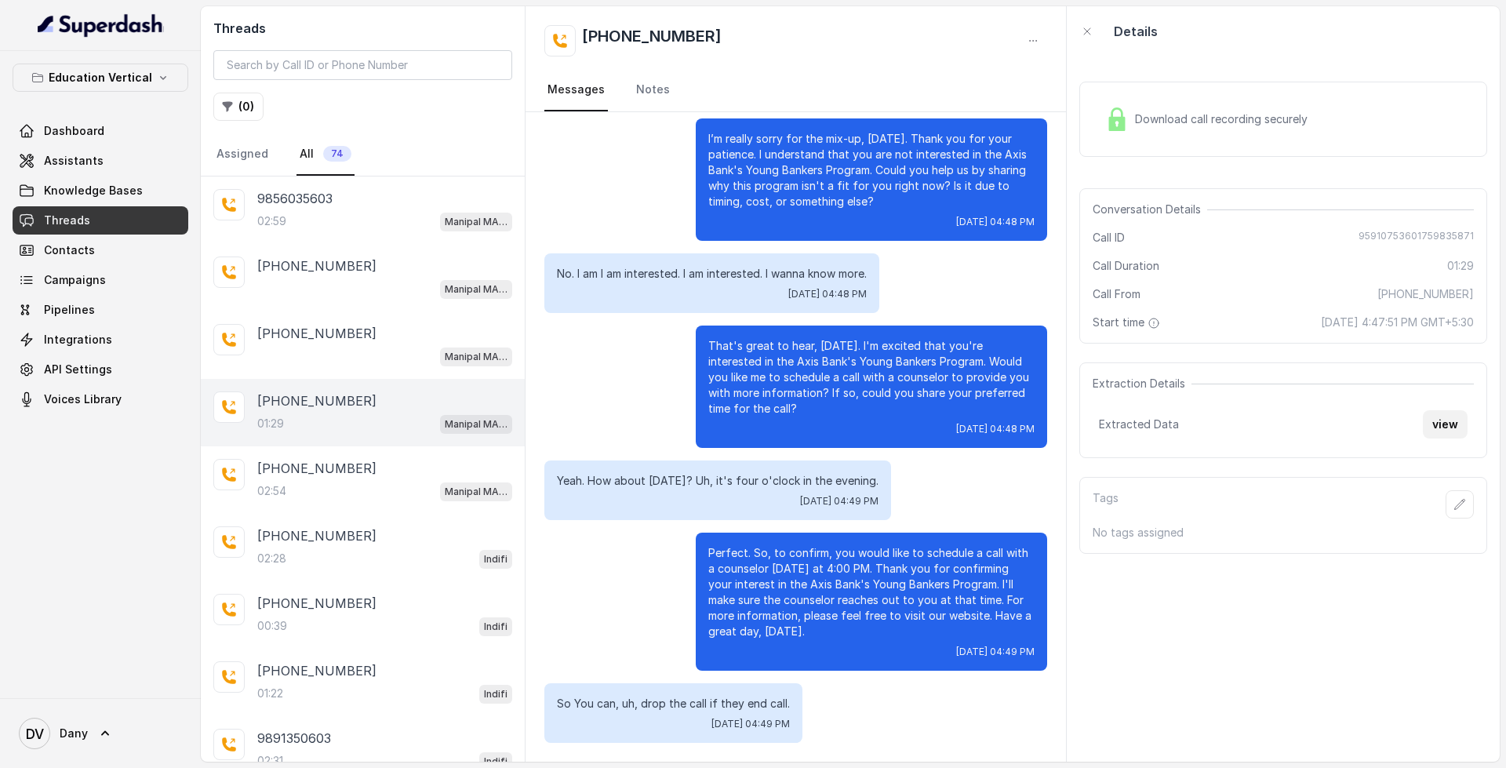
click at [1448, 427] on button "view" at bounding box center [1445, 424] width 45 height 28
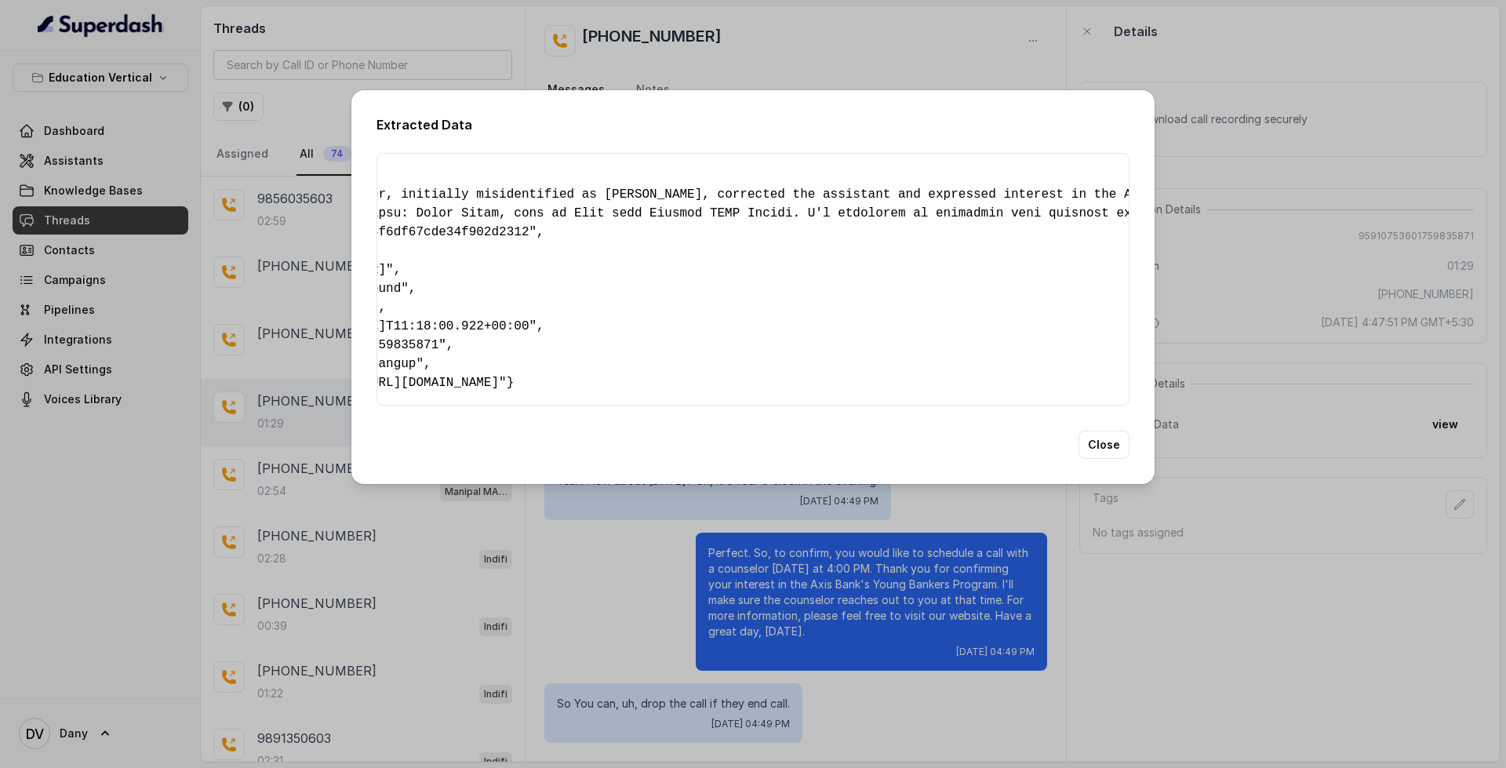
scroll to position [0, 0]
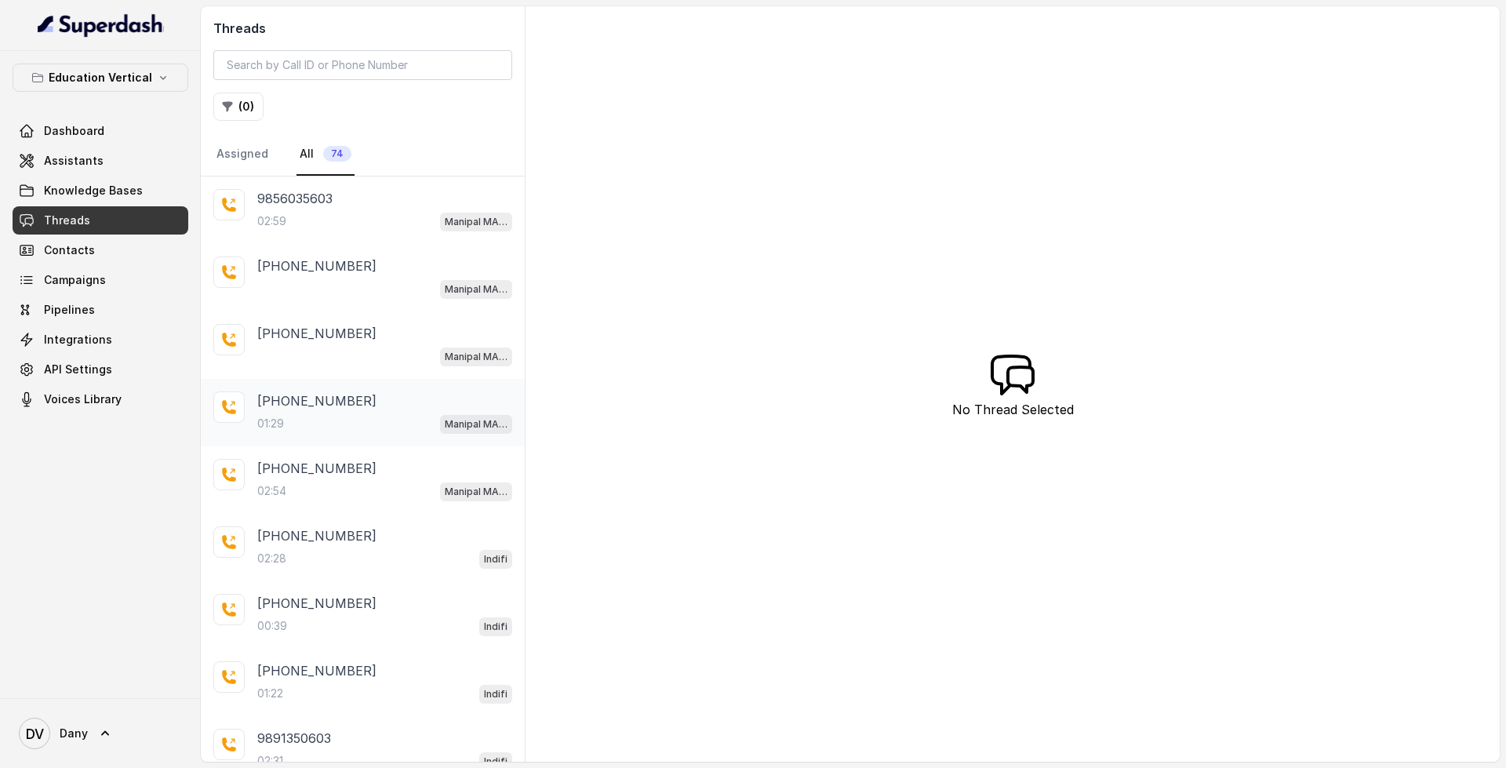
click at [307, 393] on p "[PHONE_NUMBER]" at bounding box center [316, 400] width 119 height 19
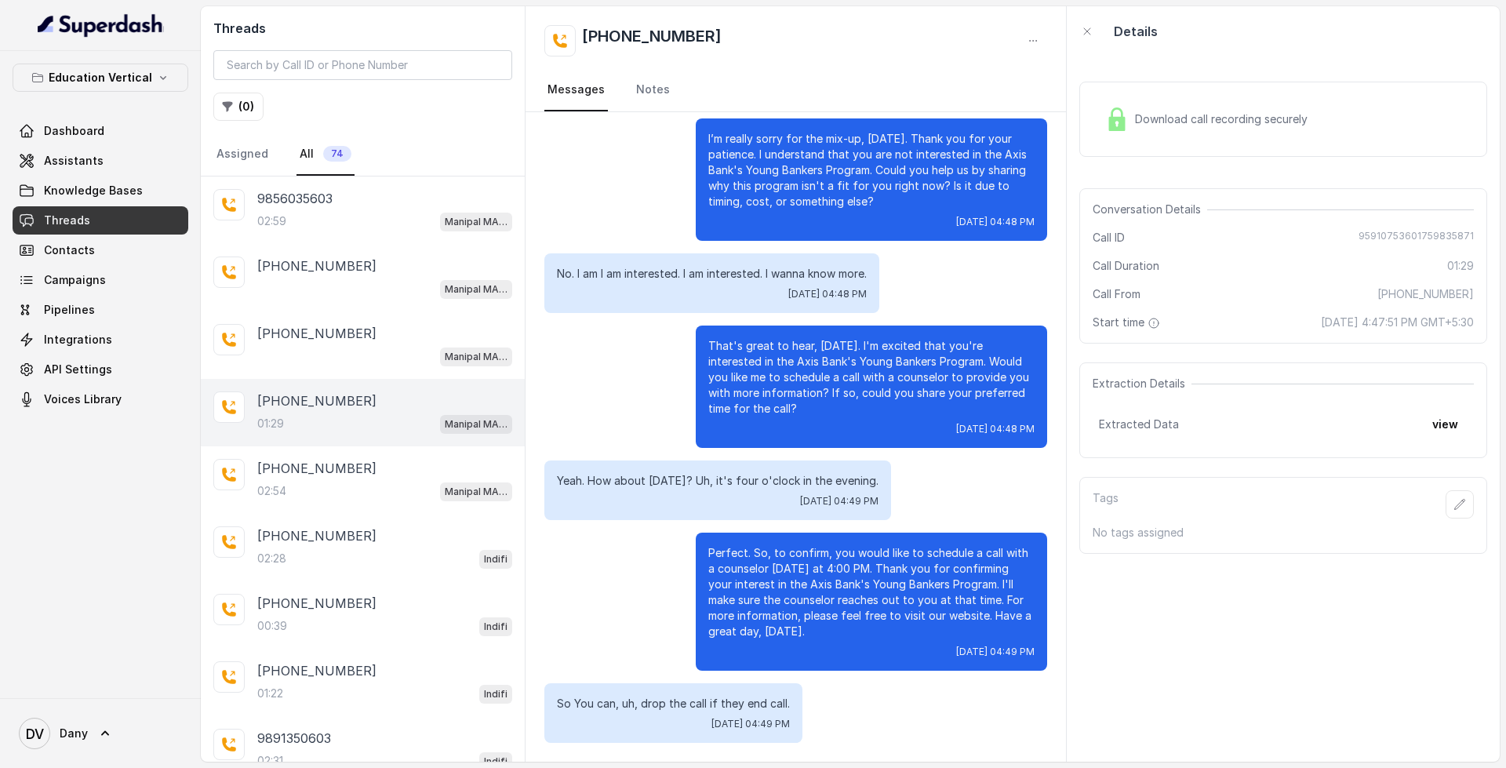
scroll to position [345, 0]
click at [90, 125] on span "Dashboard" at bounding box center [74, 131] width 60 height 16
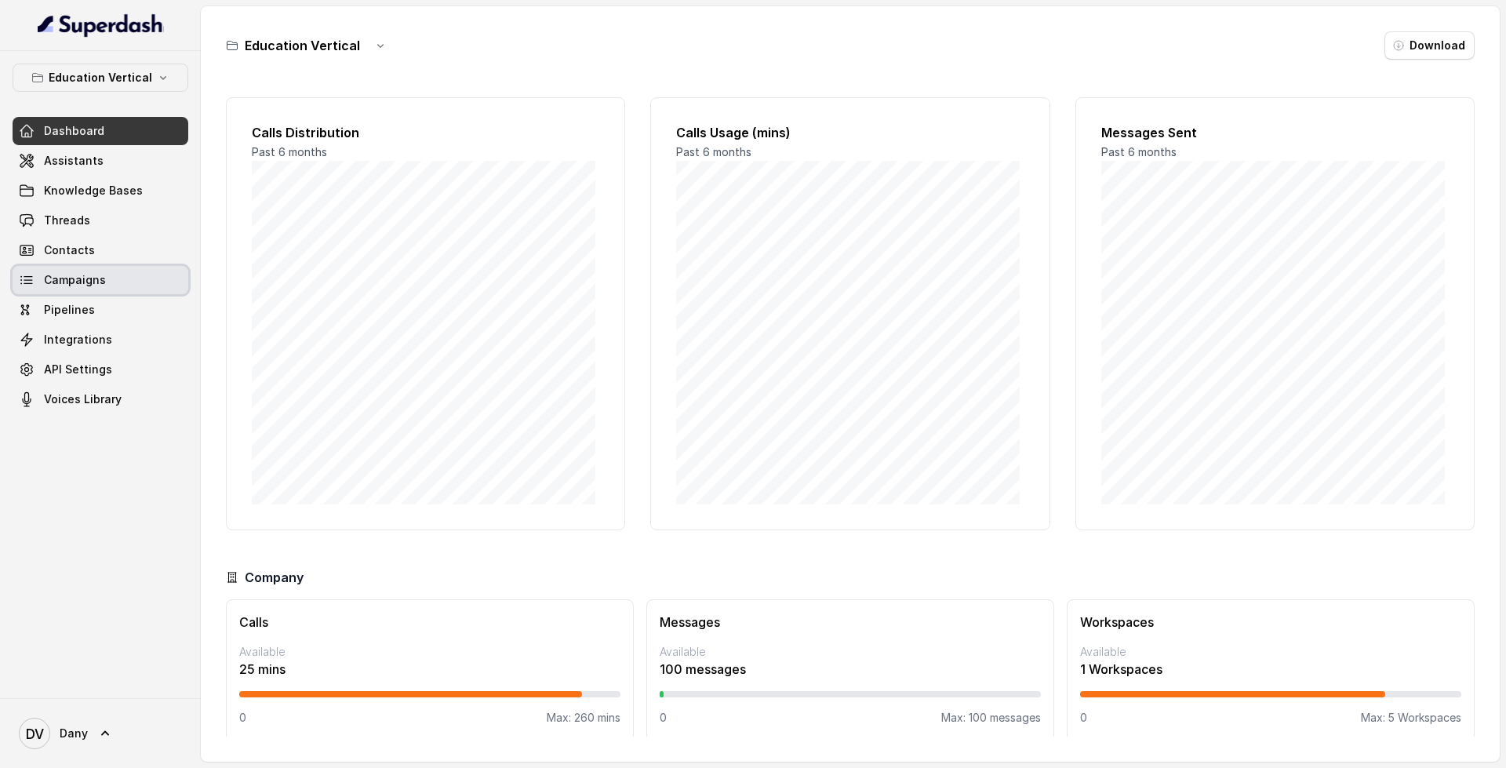
click at [121, 282] on link "Campaigns" at bounding box center [101, 280] width 176 height 28
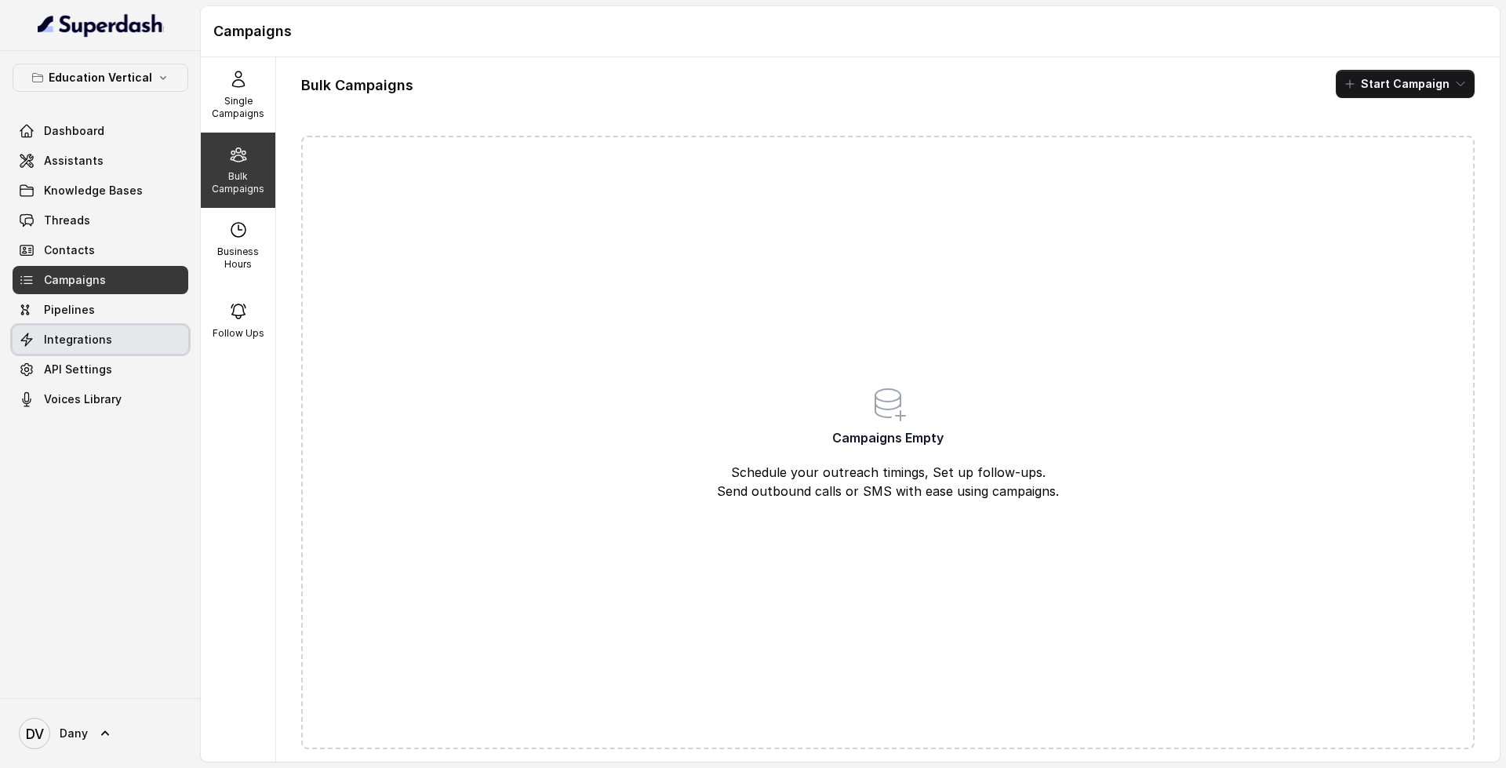
click at [97, 329] on link "Integrations" at bounding box center [101, 339] width 176 height 28
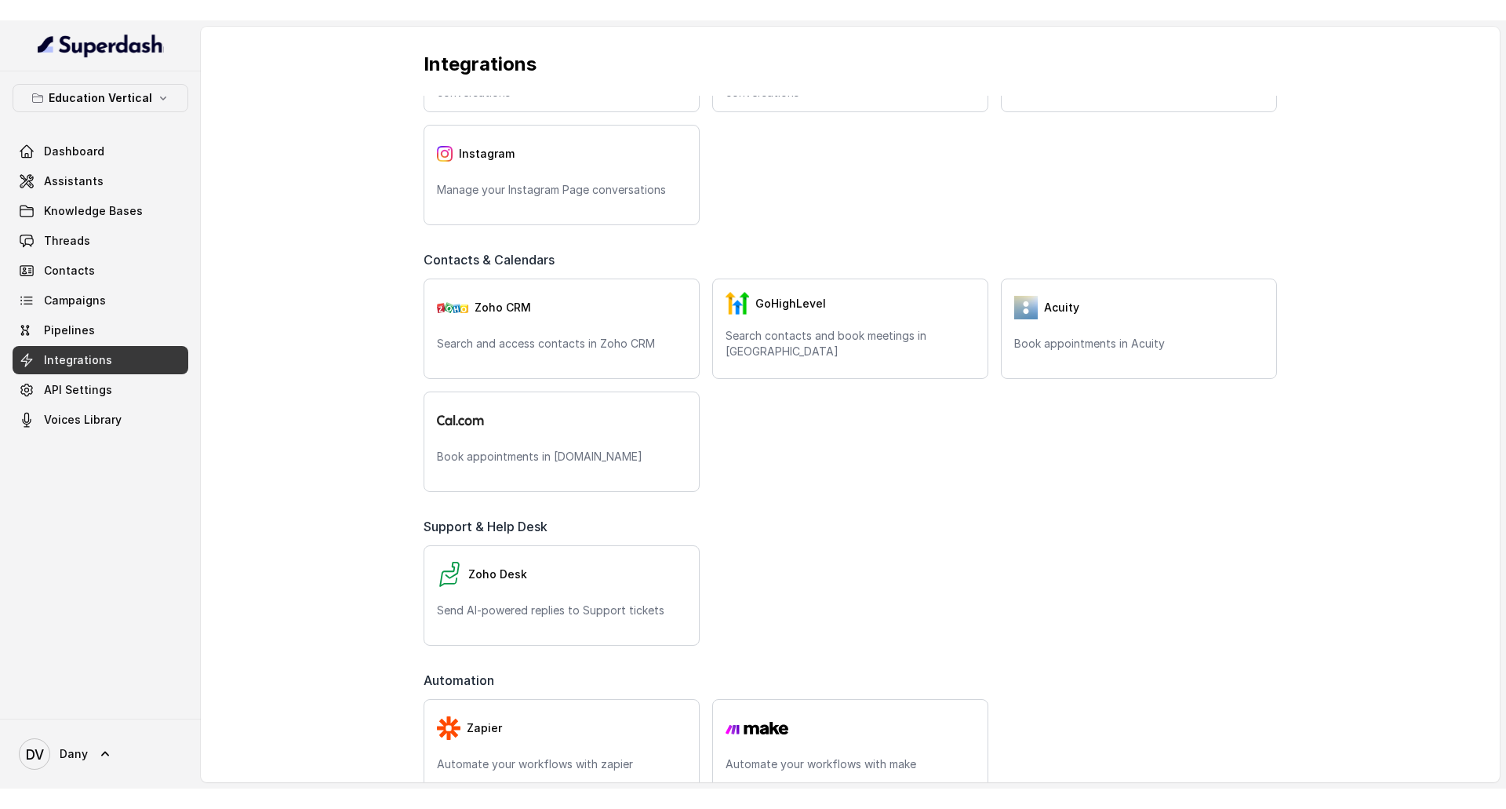
scroll to position [402, 0]
